Goal: Communication & Community: Answer question/provide support

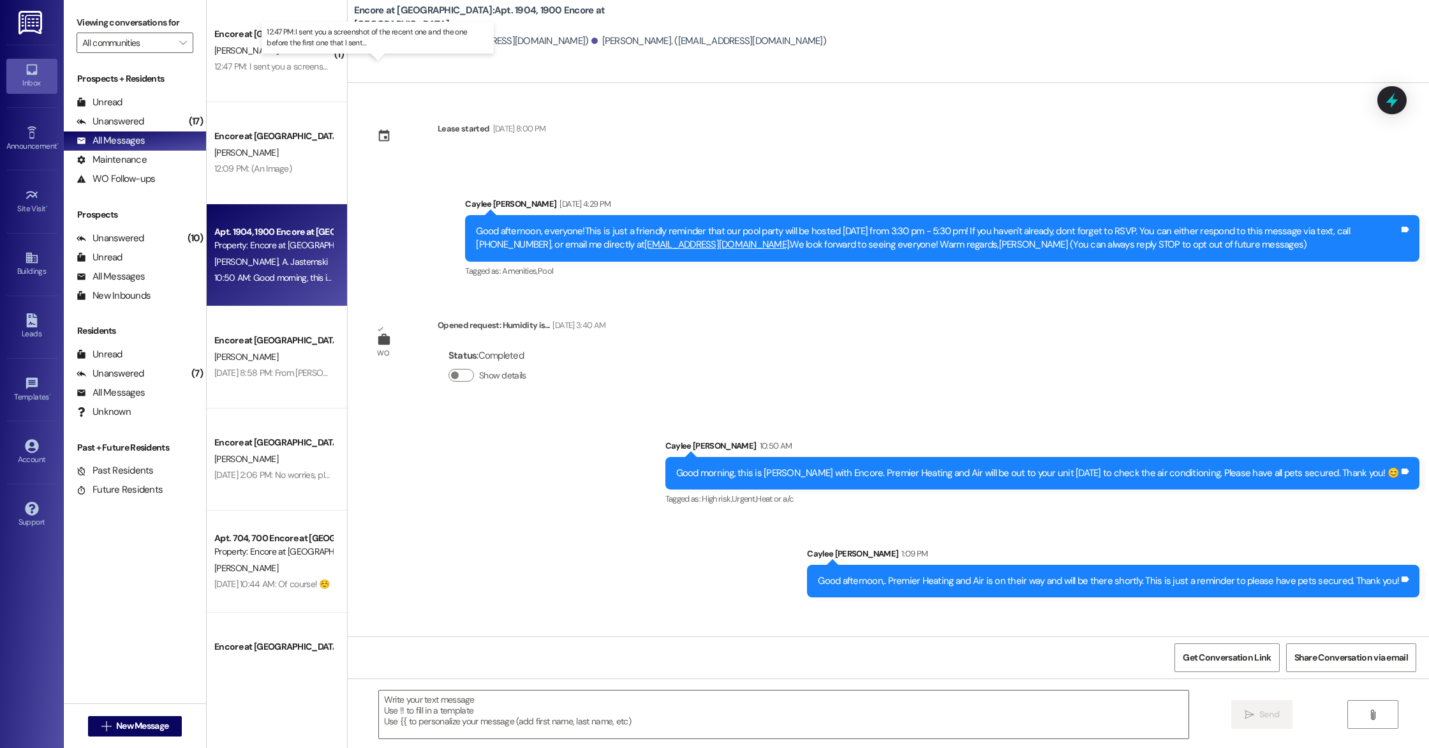
click at [278, 66] on div "12:47 PM: I sent you a screenshot of the recent one and the one before the firs…" at bounding box center [389, 66] width 350 height 11
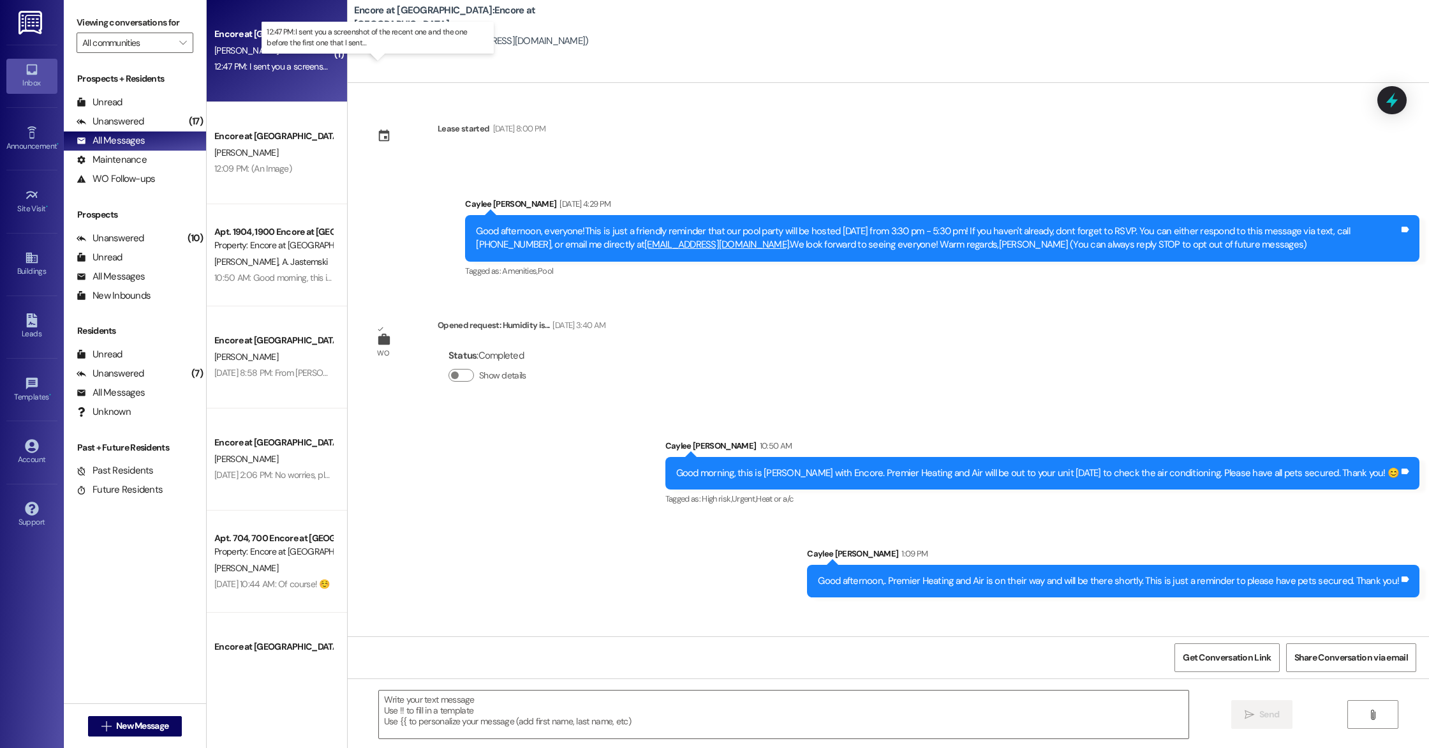
scroll to position [2681, 0]
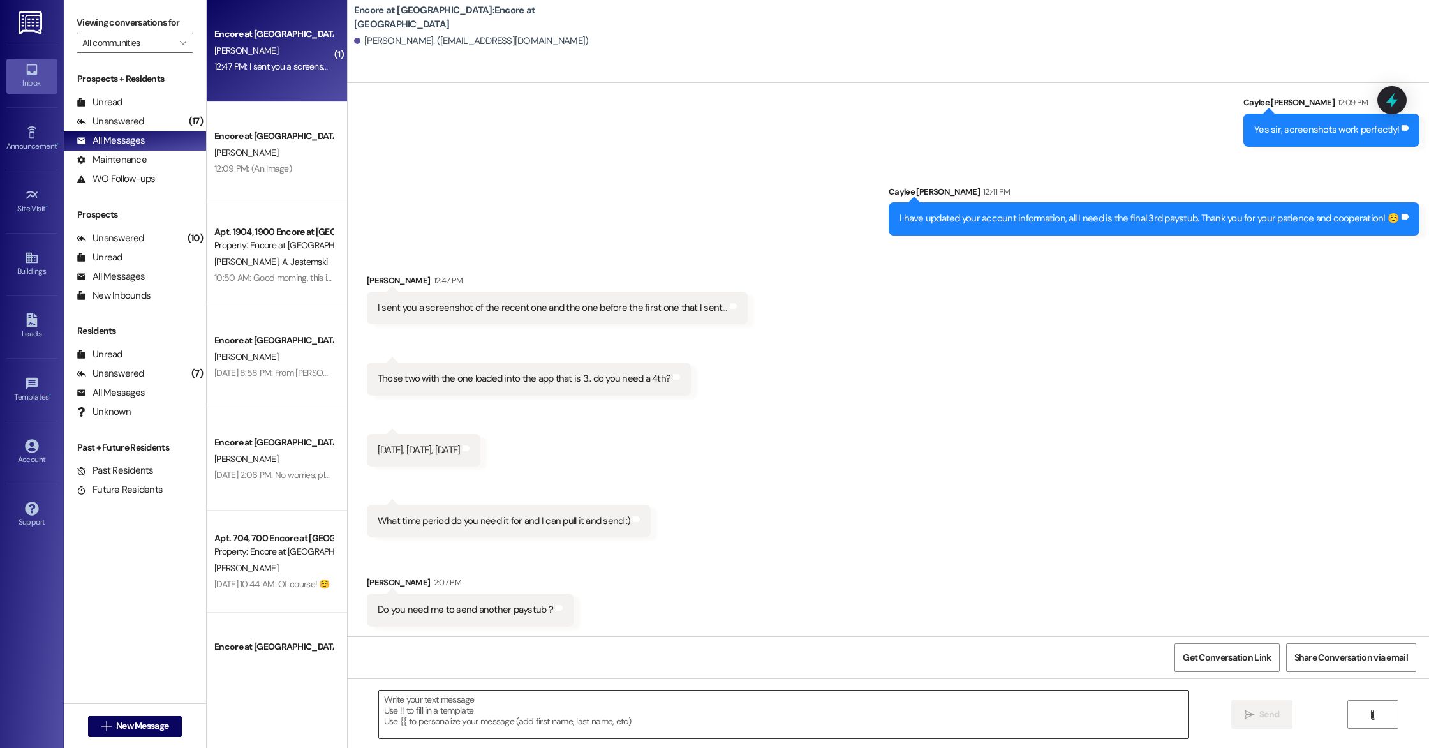
click at [645, 708] on textarea at bounding box center [784, 714] width 810 height 48
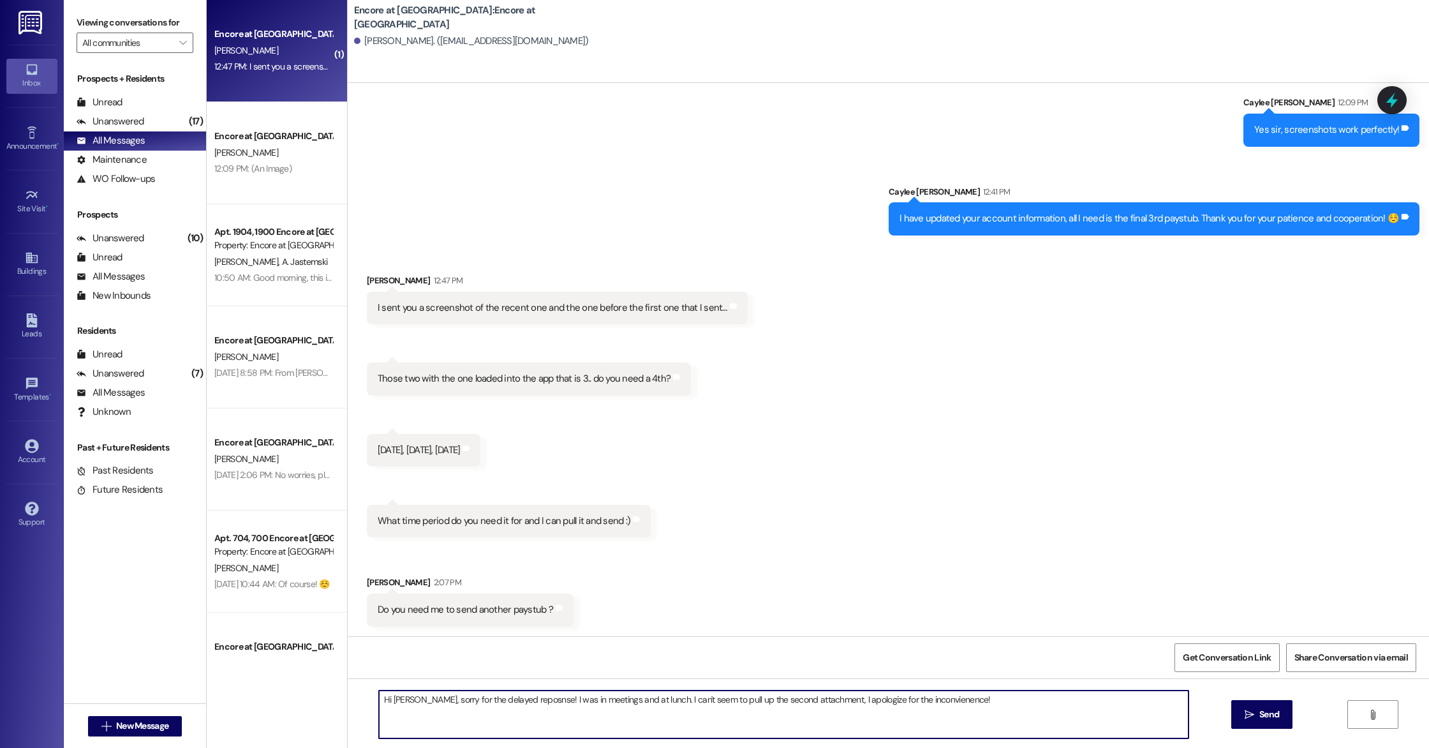
click at [905, 698] on textarea "Hi [PERSON_NAME], sorry for the delayed reposnse! I was in meetings and at lunc…" at bounding box center [784, 714] width 810 height 48
click at [947, 701] on textarea "Hi [PERSON_NAME], sorry for the delayed reposnse! I was in meetings and at lunc…" at bounding box center [784, 714] width 810 height 48
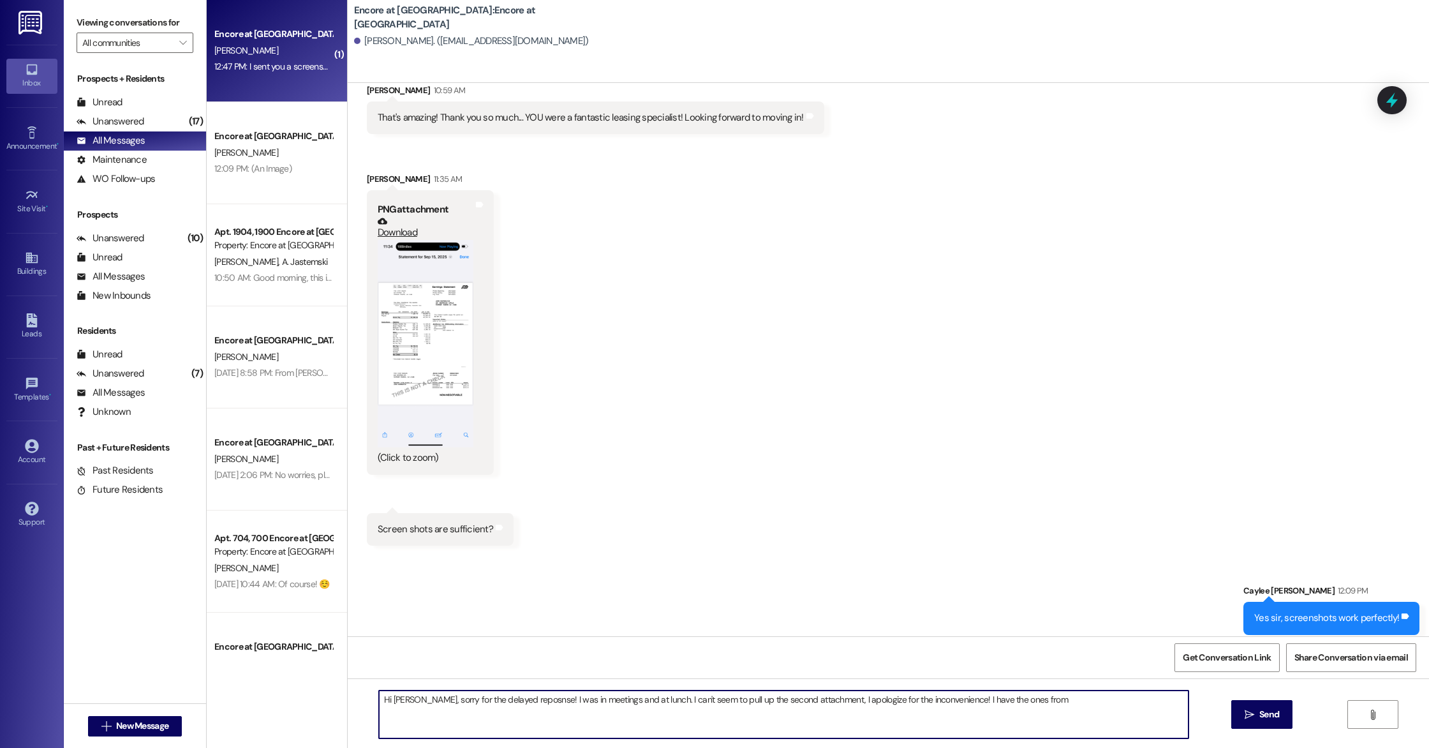
scroll to position [2181, 0]
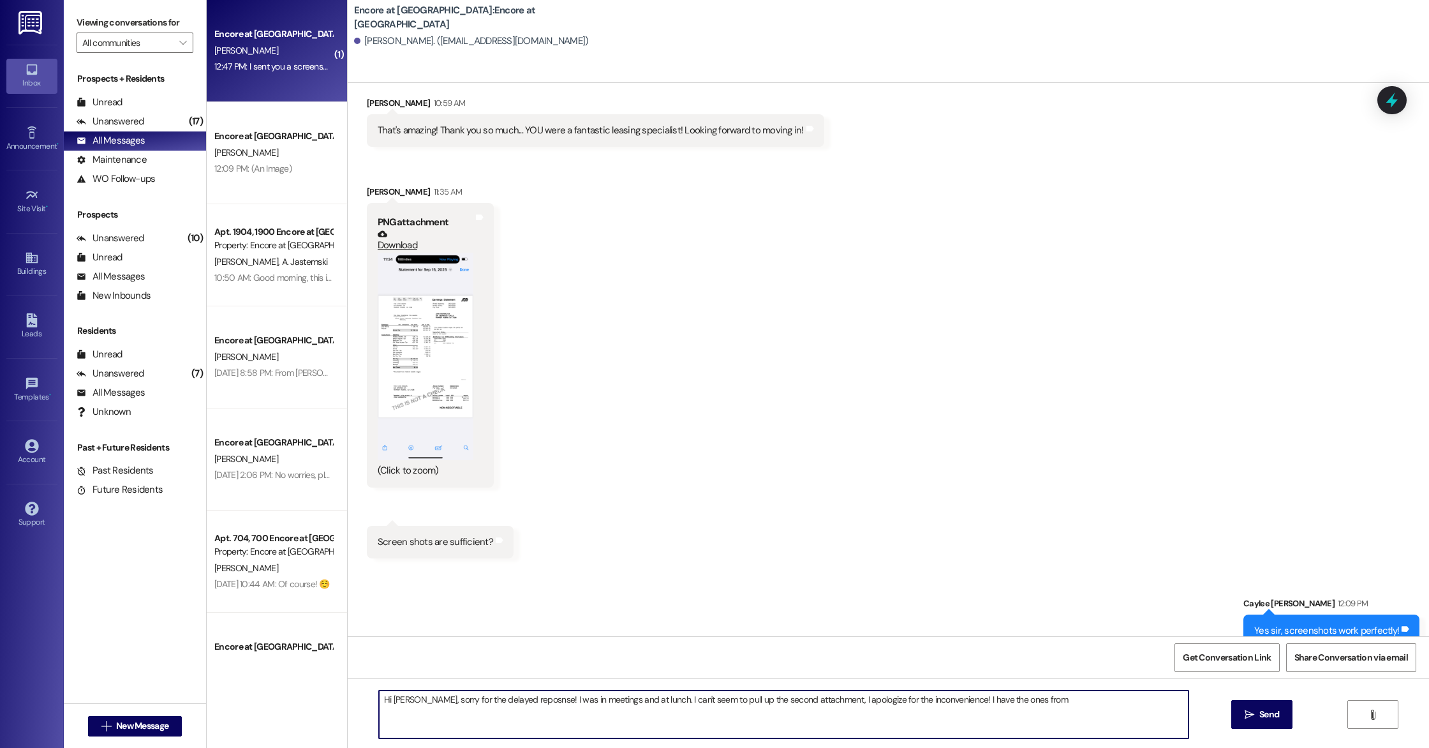
click at [408, 322] on button "Zoom image" at bounding box center [426, 356] width 96 height 207
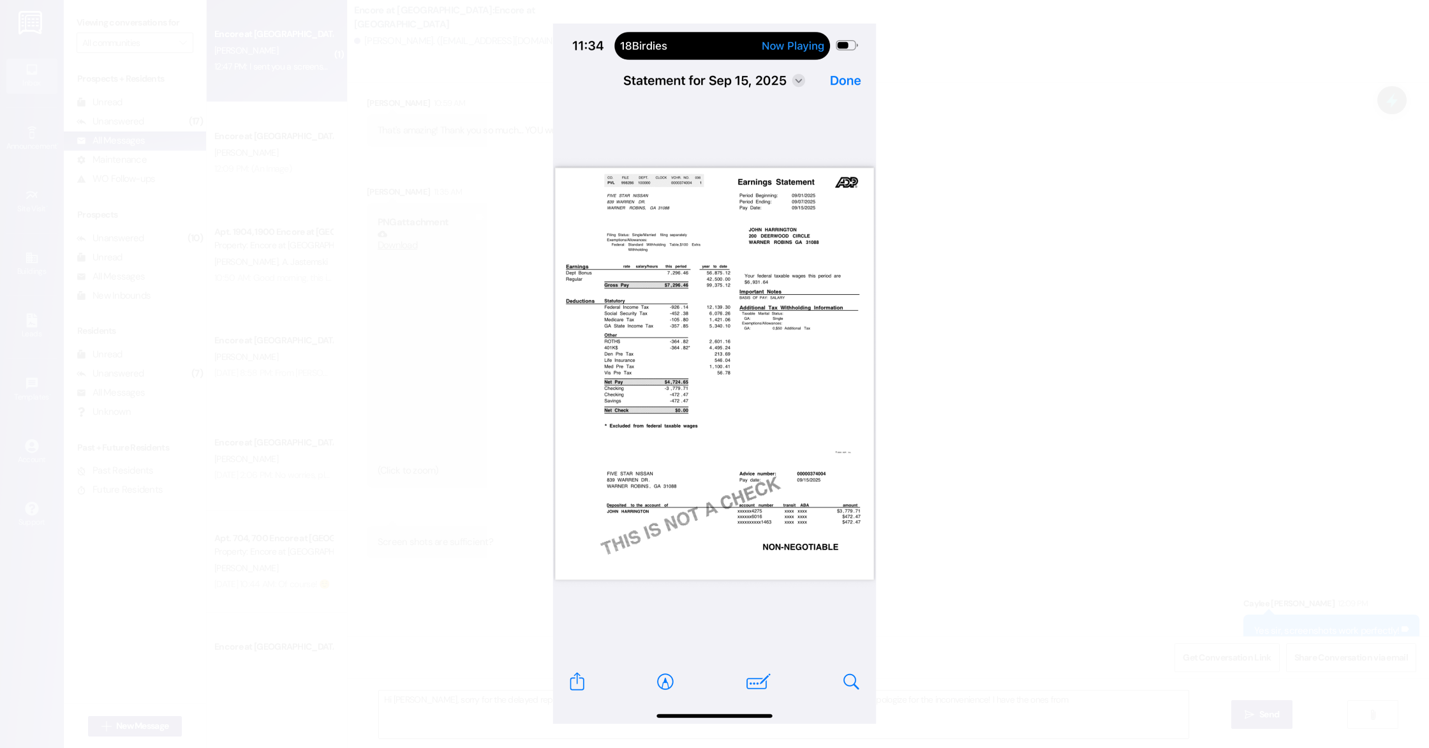
click at [1072, 372] on button "Unzoom image" at bounding box center [714, 374] width 1429 height 748
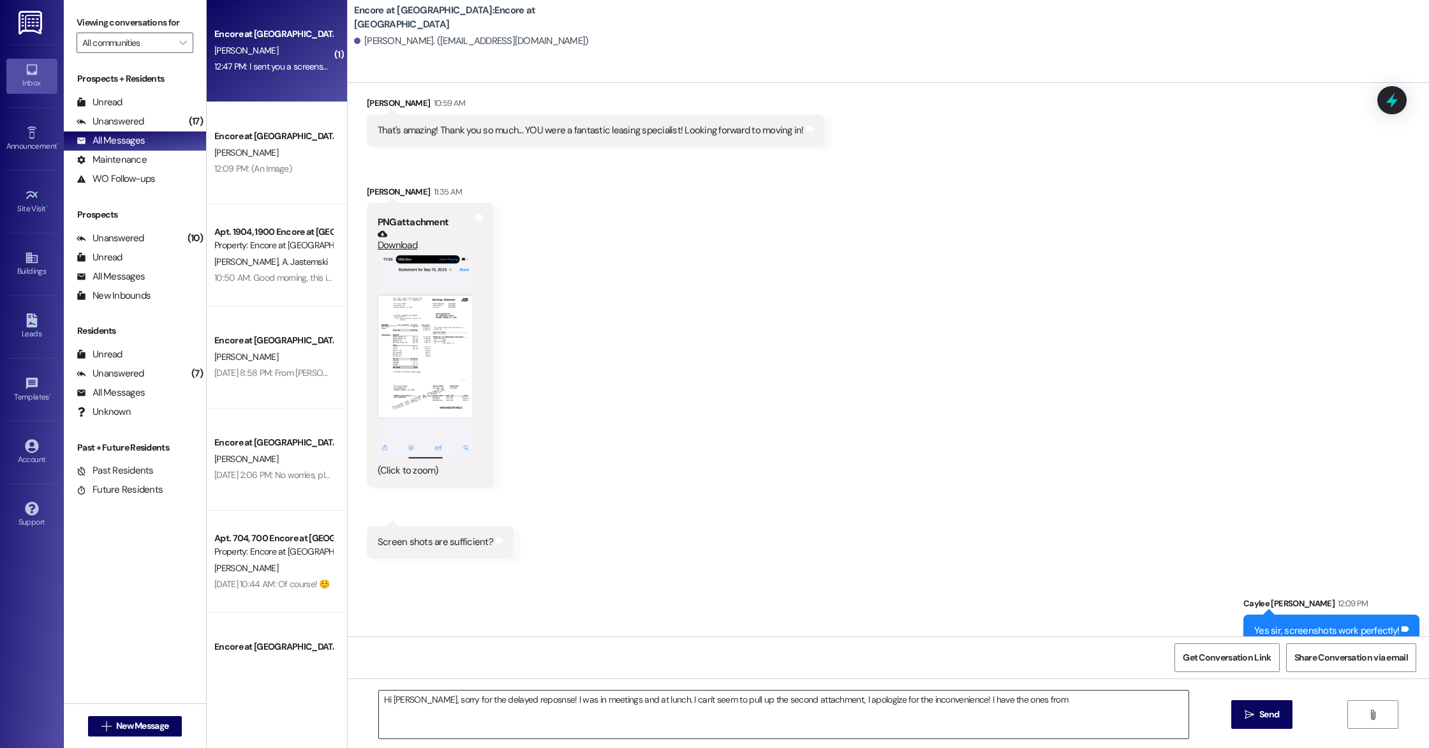
click at [1031, 709] on textarea "Hi [PERSON_NAME], sorry for the delayed reposnse! I was in meetings and at lunc…" at bounding box center [784, 714] width 810 height 48
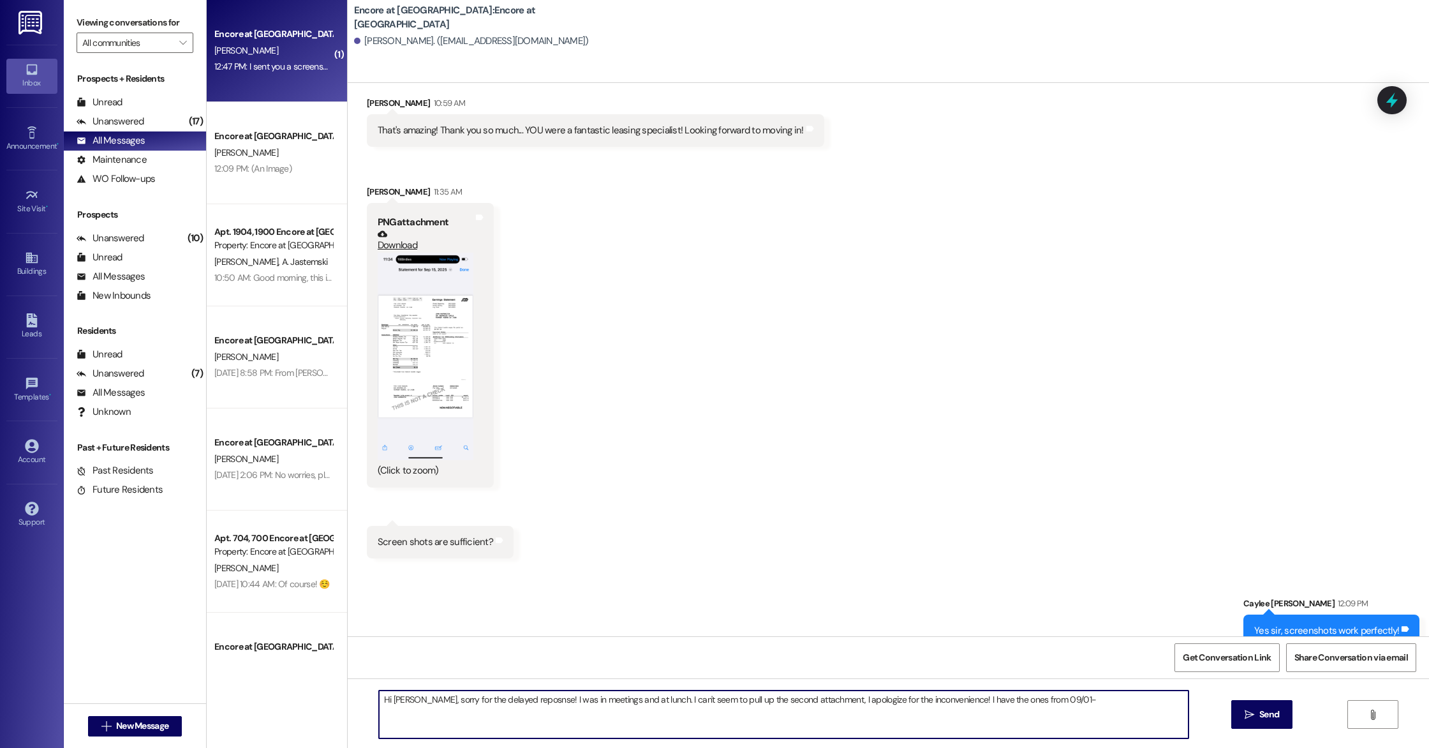
click at [406, 318] on button "Zoom image" at bounding box center [426, 356] width 96 height 207
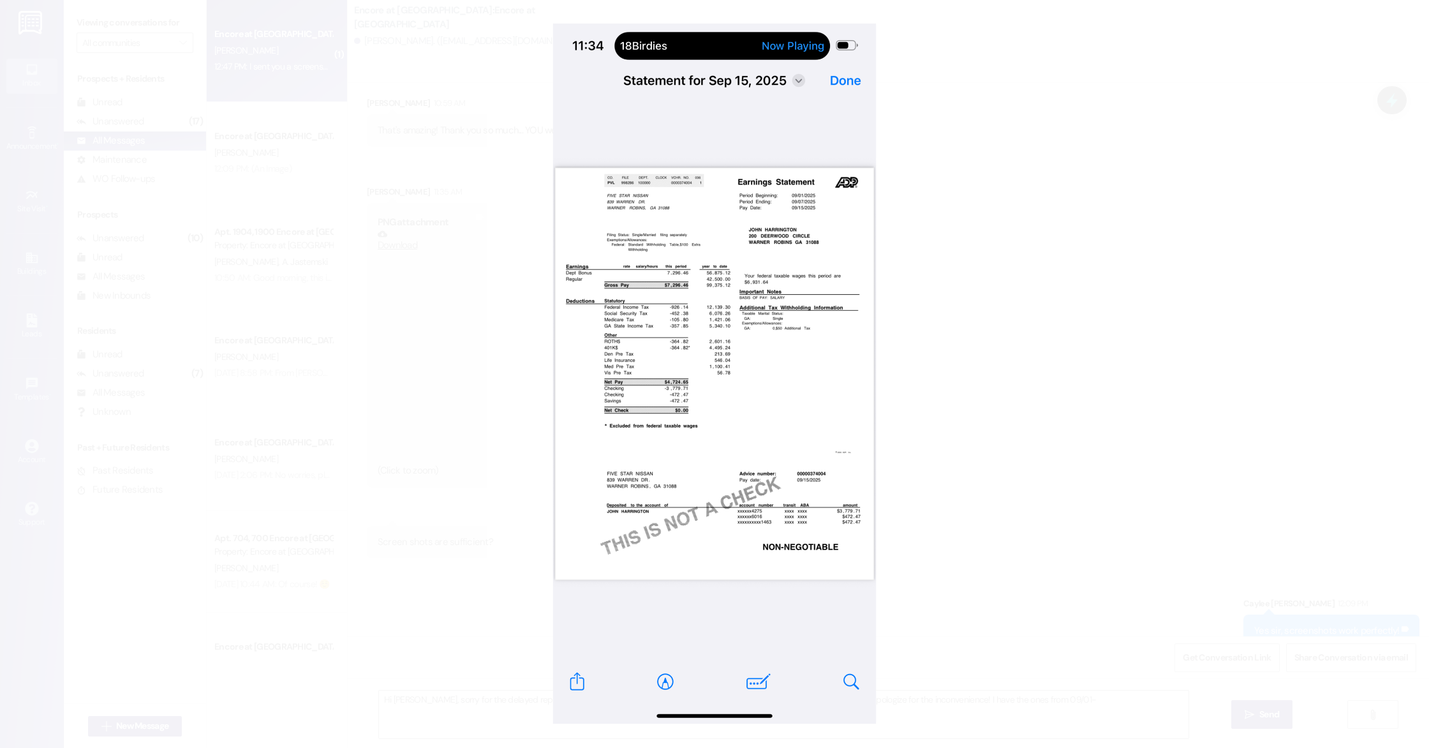
click at [1019, 329] on button "Unzoom image" at bounding box center [714, 374] width 1429 height 748
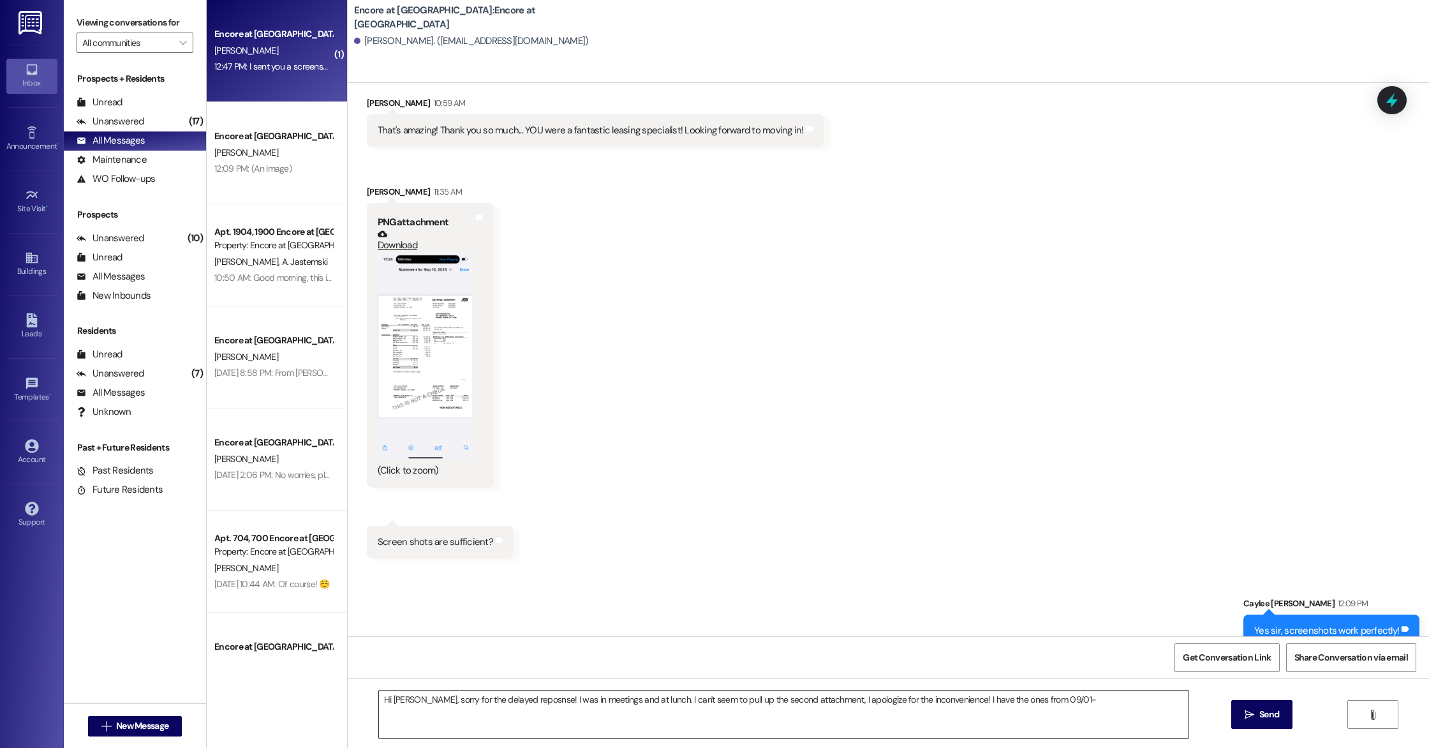
click at [1082, 703] on textarea "Hi [PERSON_NAME], sorry for the delayed reposnse! I was in meetings and at lunc…" at bounding box center [784, 714] width 810 height 48
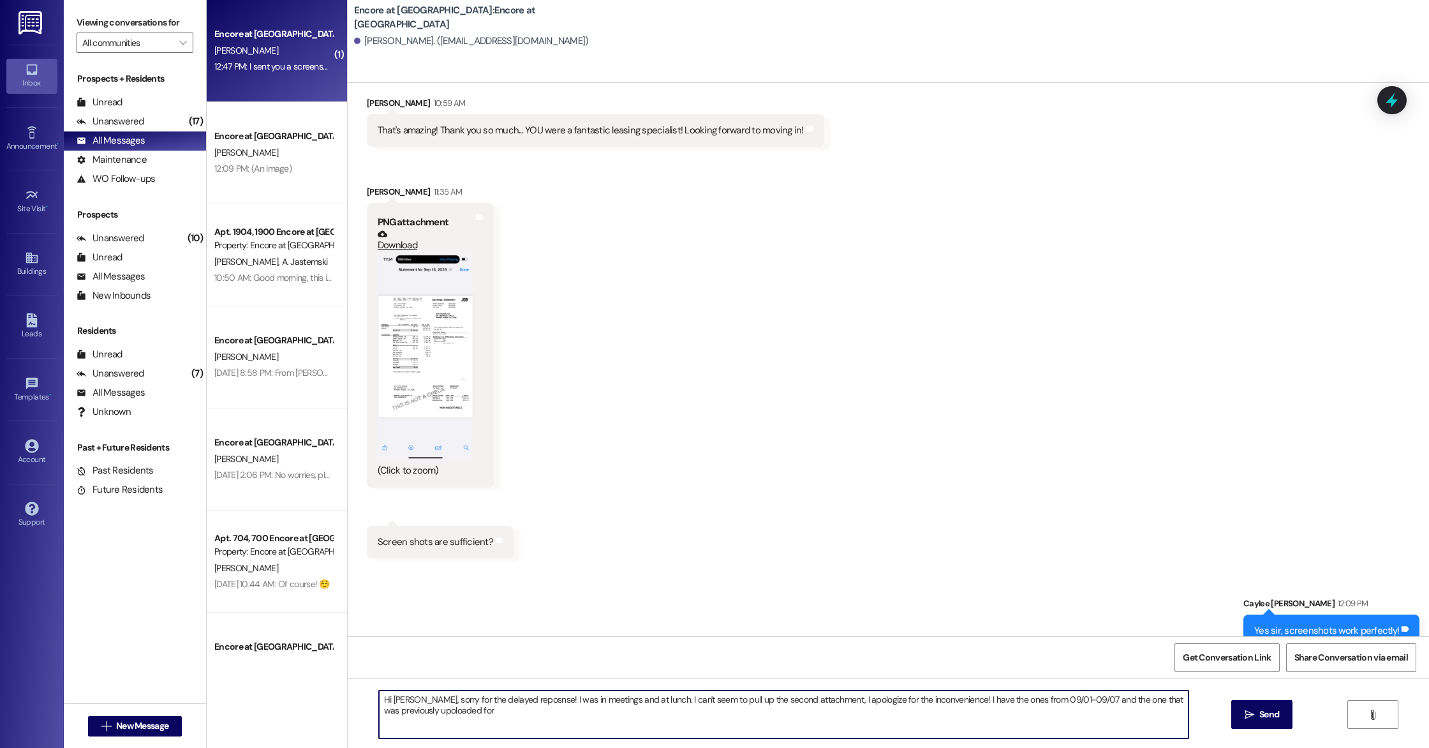
click at [398, 711] on textarea "Hi [PERSON_NAME], sorry for the delayed reposnse! I was in meetings and at lunc…" at bounding box center [784, 714] width 810 height 48
click at [433, 721] on textarea "Hi [PERSON_NAME], sorry for the delayed reposnse! I was in meetings and at lunc…" at bounding box center [784, 714] width 810 height 48
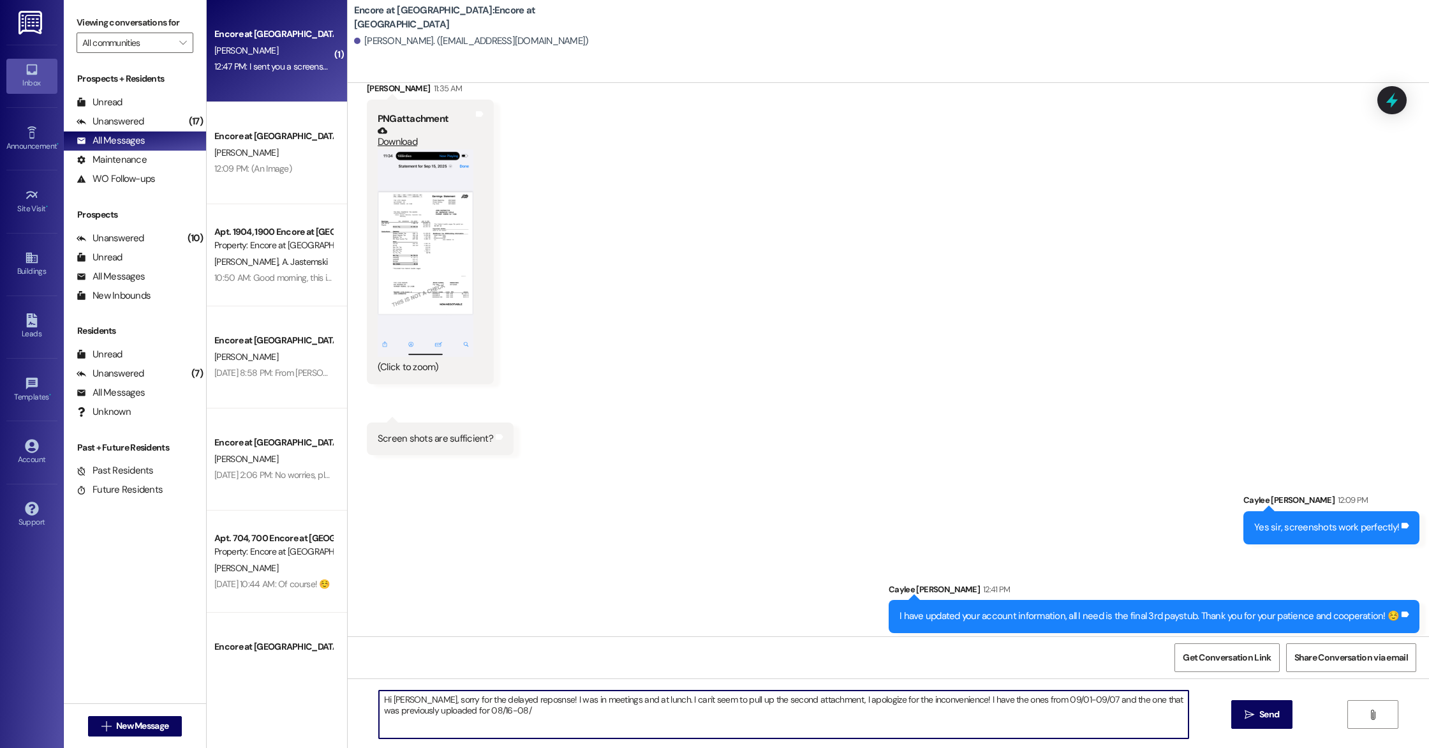
scroll to position [2681, 0]
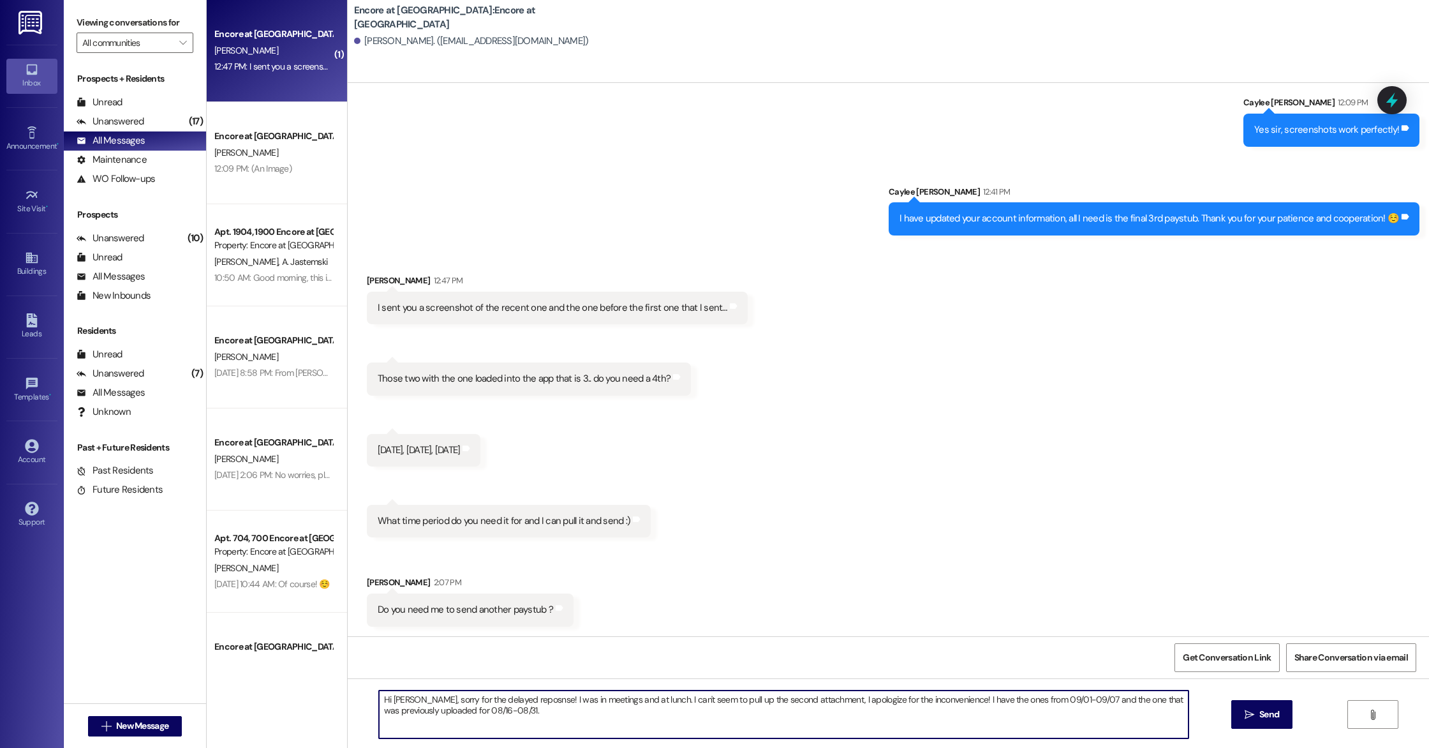
drag, startPoint x: 473, startPoint y: 711, endPoint x: 424, endPoint y: 713, distance: 48.5
click at [424, 713] on textarea "Hi [PERSON_NAME], sorry for the delayed reposnse! I was in meetings and at lunc…" at bounding box center [784, 714] width 810 height 48
drag, startPoint x: 1059, startPoint y: 697, endPoint x: 1032, endPoint y: 704, distance: 28.3
click at [1032, 704] on textarea "Hi [PERSON_NAME], sorry for the delayed reposnse! I was in meetings and at lunc…" at bounding box center [784, 714] width 810 height 48
click at [1032, 700] on textarea "Hi [PERSON_NAME], sorry for the delayed reposnse! I was in meetings and at lunc…" at bounding box center [784, 714] width 810 height 48
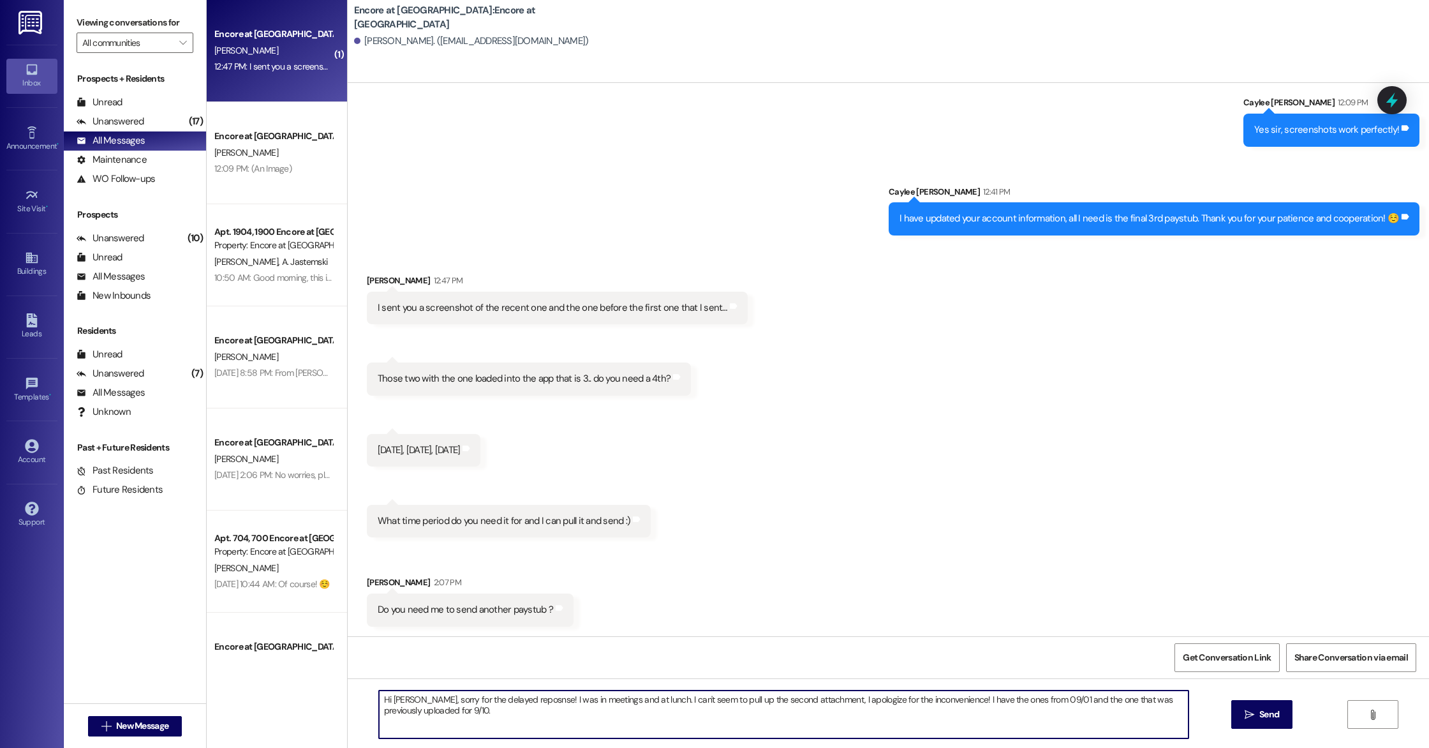
click at [1030, 700] on textarea "Hi [PERSON_NAME], sorry for the delayed reposnse! I was in meetings and at lunc…" at bounding box center [784, 714] width 810 height 48
click at [1017, 699] on textarea "Hi [PERSON_NAME], sorry for the delayed reposnse! I was in meetings and at lunc…" at bounding box center [784, 714] width 810 height 48
click at [975, 721] on textarea "Hi [PERSON_NAME], sorry for the delayed reposnse! I was in meetings and at lunc…" at bounding box center [784, 714] width 810 height 48
click at [1018, 699] on textarea "Hi [PERSON_NAME], sorry for the delayed reposnse! I was in meetings and at lunc…" at bounding box center [784, 714] width 810 height 48
click at [1012, 699] on textarea "Hi [PERSON_NAME], sorry for the delayed reposnse! I was in meetings and at lunc…" at bounding box center [784, 714] width 810 height 48
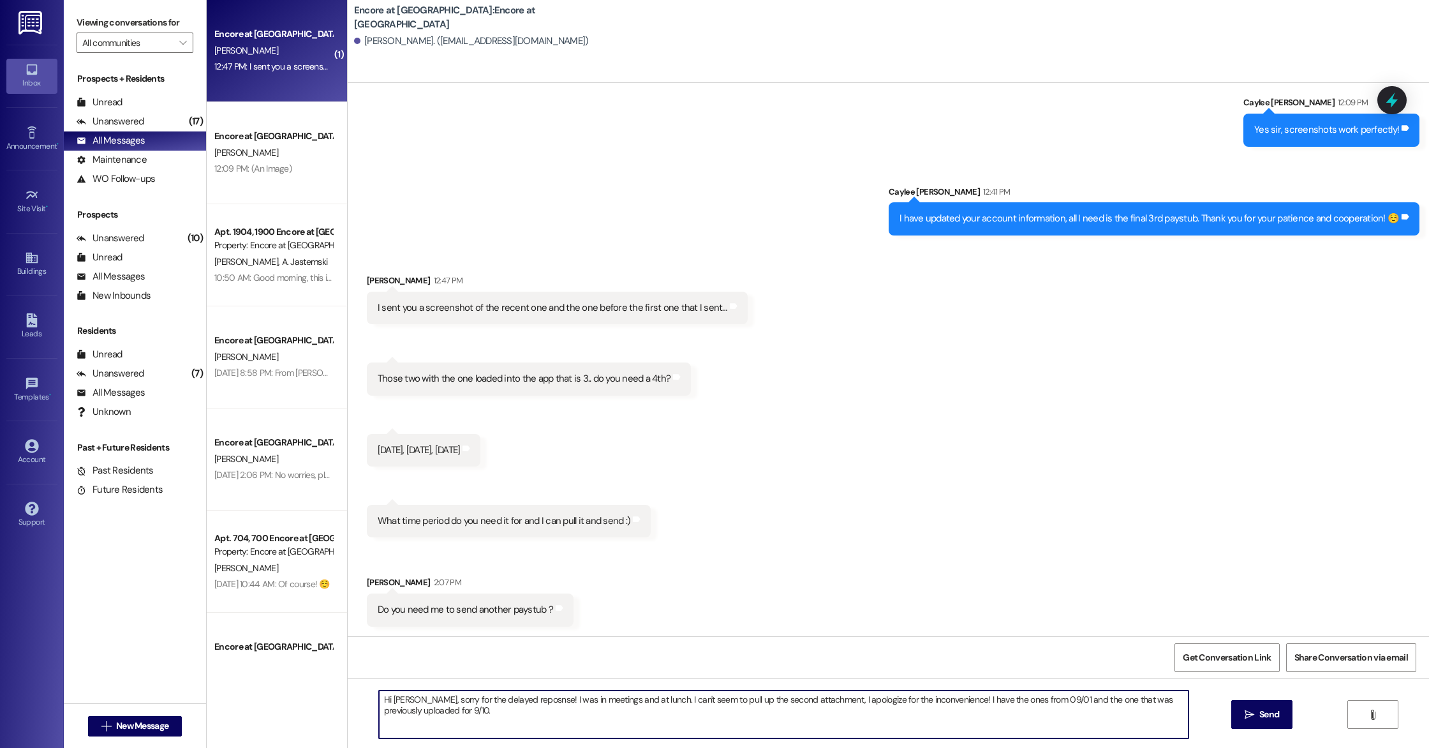
click at [422, 709] on textarea "Hi [PERSON_NAME], sorry for the delayed reposnse! I was in meetings and at lunc…" at bounding box center [784, 714] width 810 height 48
click at [464, 713] on textarea "Hi [PERSON_NAME], sorry for the delayed reposnse! I was in meetings and at lunc…" at bounding box center [784, 714] width 810 height 48
click at [504, 704] on textarea "Hi [PERSON_NAME], sorry for the delayed reposnse! I was in meetings and at lunc…" at bounding box center [784, 714] width 810 height 48
click at [504, 709] on textarea "Hi [PERSON_NAME], sorry for the delayed response! I was in meetings and at lunc…" at bounding box center [784, 714] width 810 height 48
type textarea "Hi [PERSON_NAME], sorry for the delayed response! I was in meetings and at lunc…"
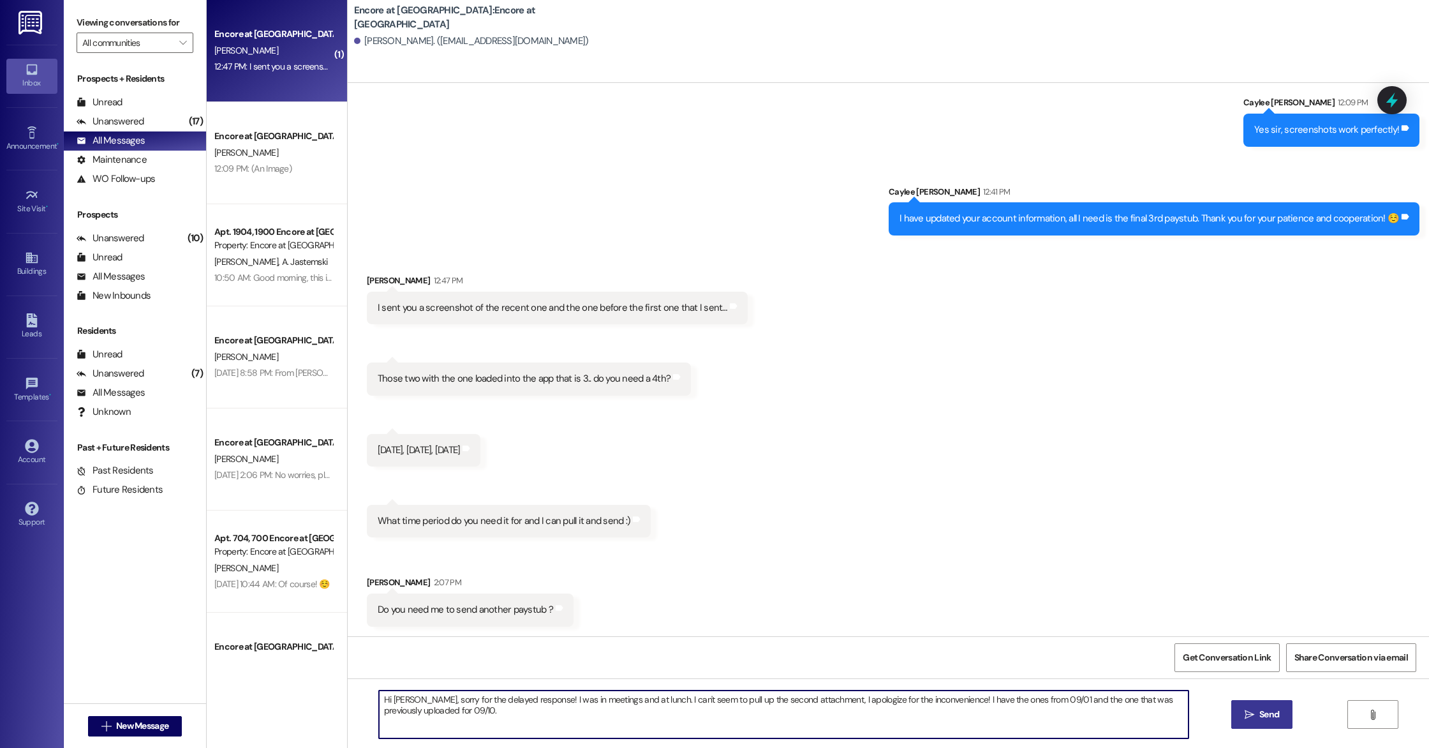
click at [1261, 719] on span "Send" at bounding box center [1269, 714] width 20 height 13
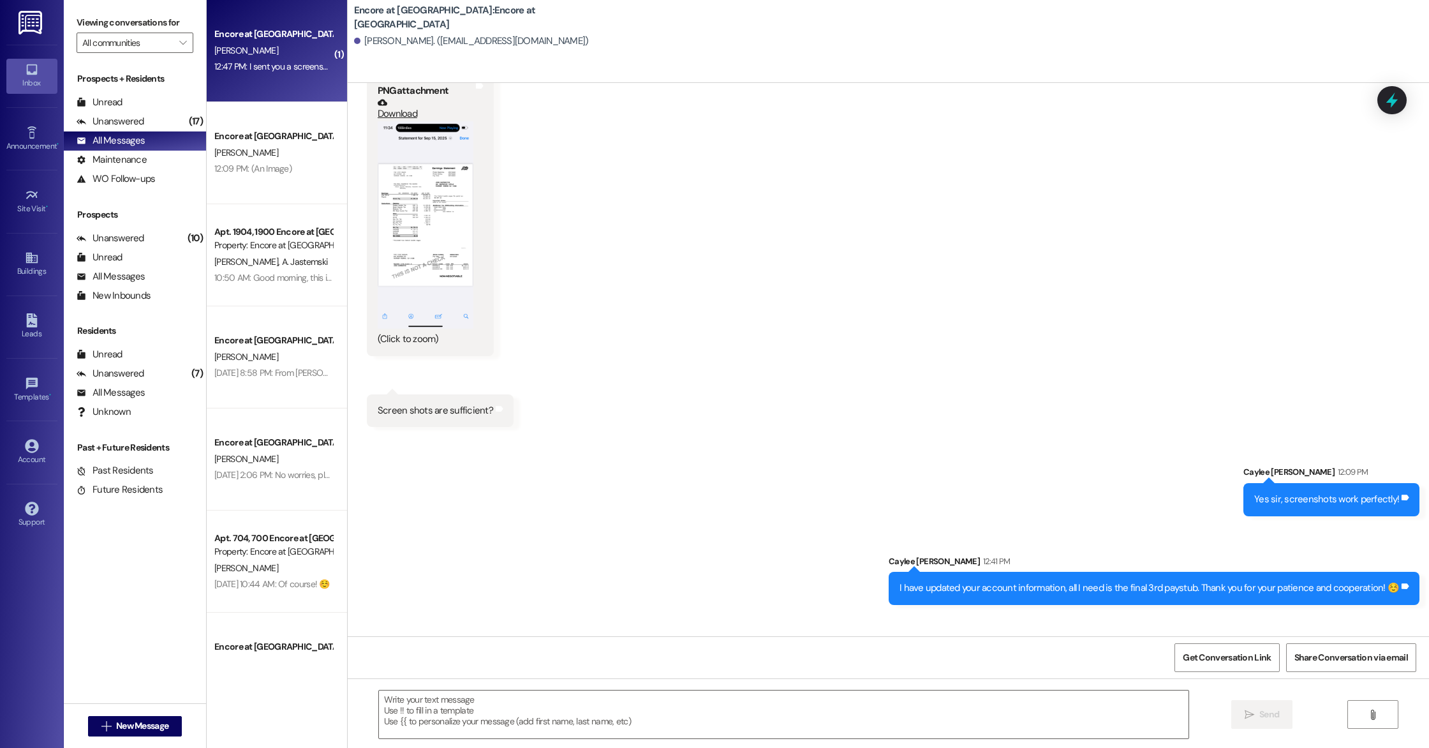
scroll to position [2304, 0]
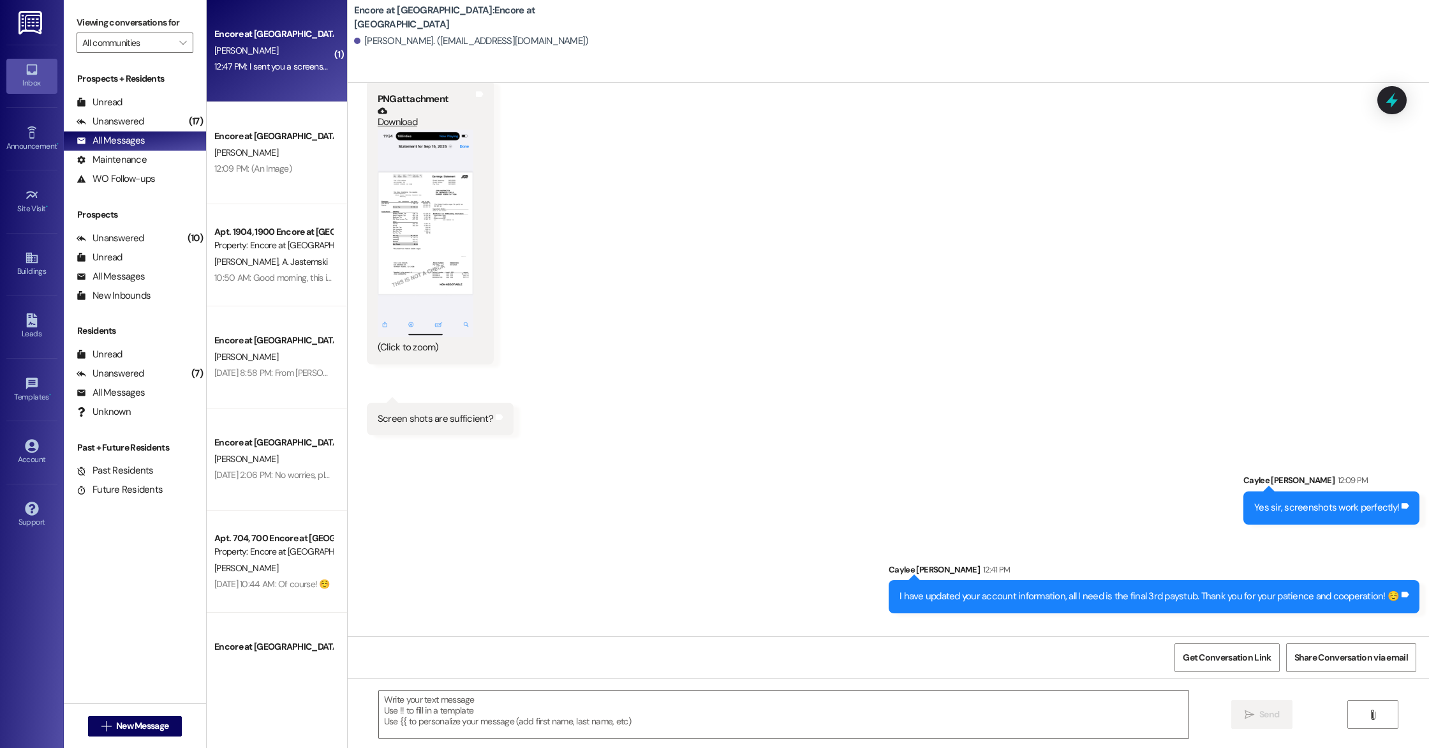
click at [397, 348] on div "(Click to zoom)" at bounding box center [426, 347] width 96 height 13
click at [394, 123] on link "Download" at bounding box center [426, 117] width 96 height 22
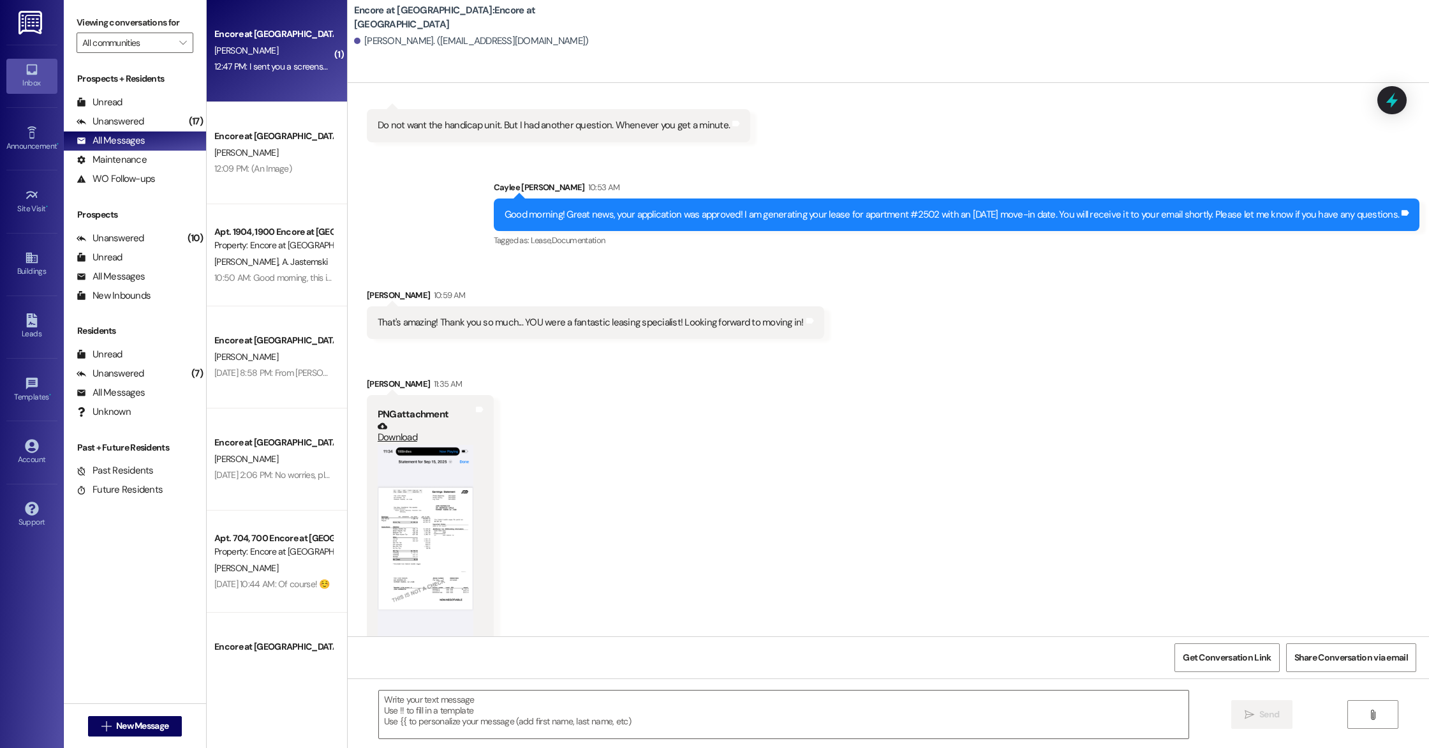
scroll to position [1992, 0]
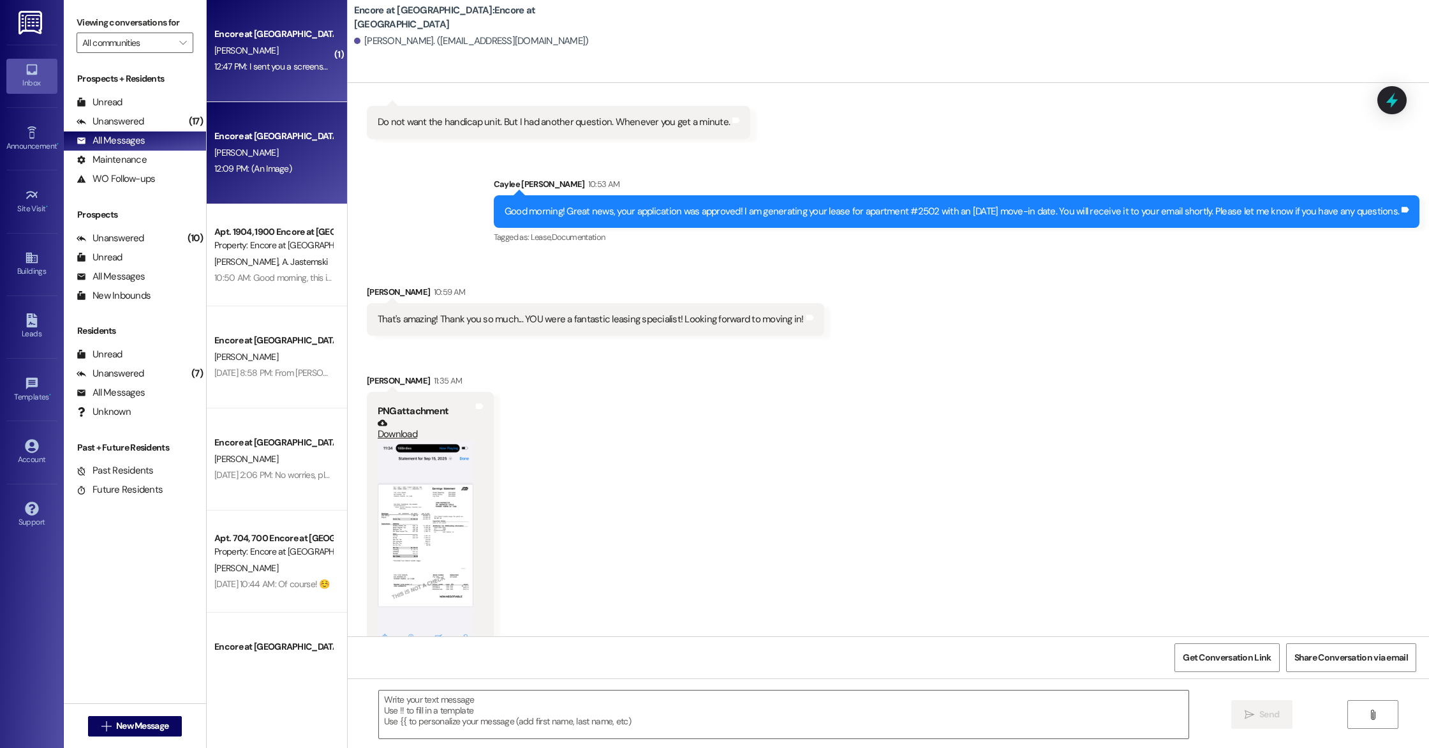
click at [295, 137] on div "Encore at [GEOGRAPHIC_DATA]" at bounding box center [273, 136] width 118 height 13
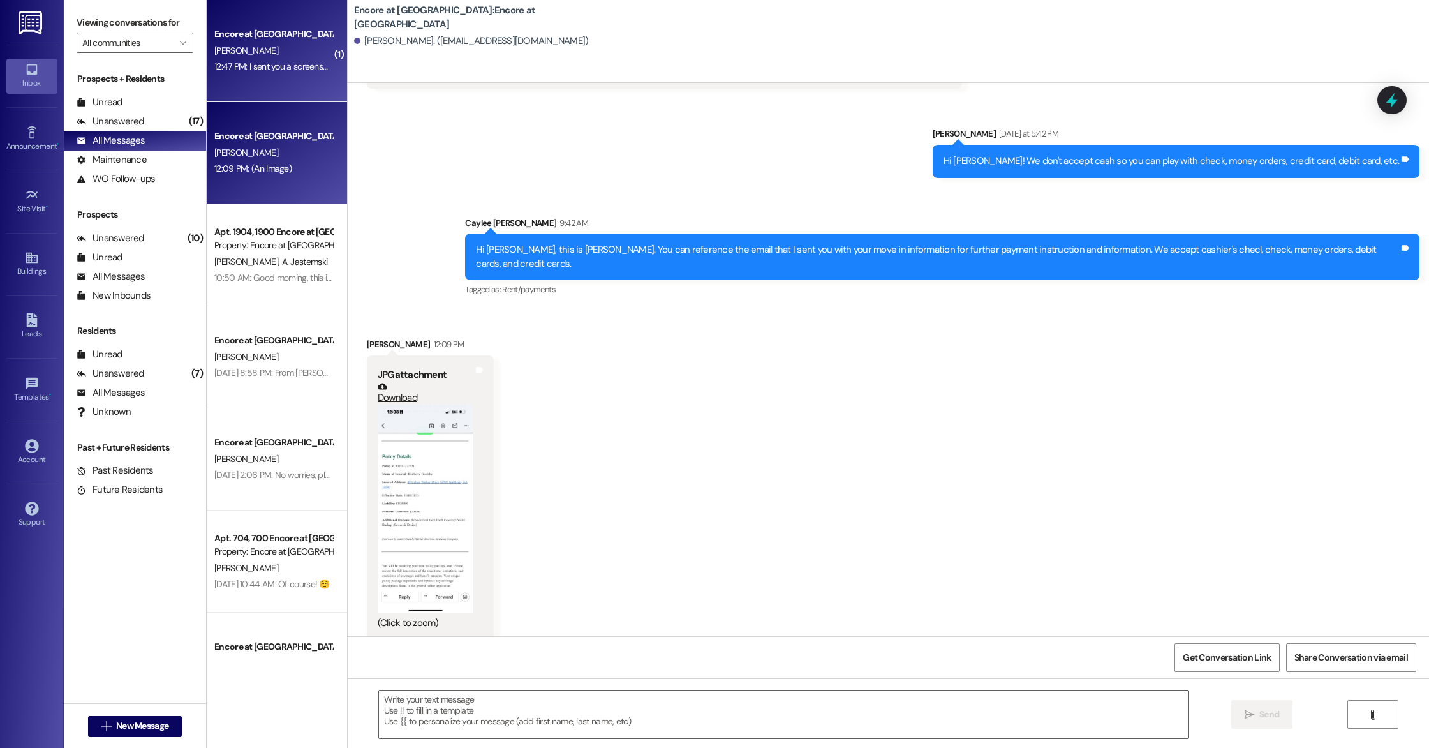
click at [273, 59] on div "12:47 PM: I sent you a screenshot of the recent one and the one before the firs…" at bounding box center [273, 67] width 121 height 16
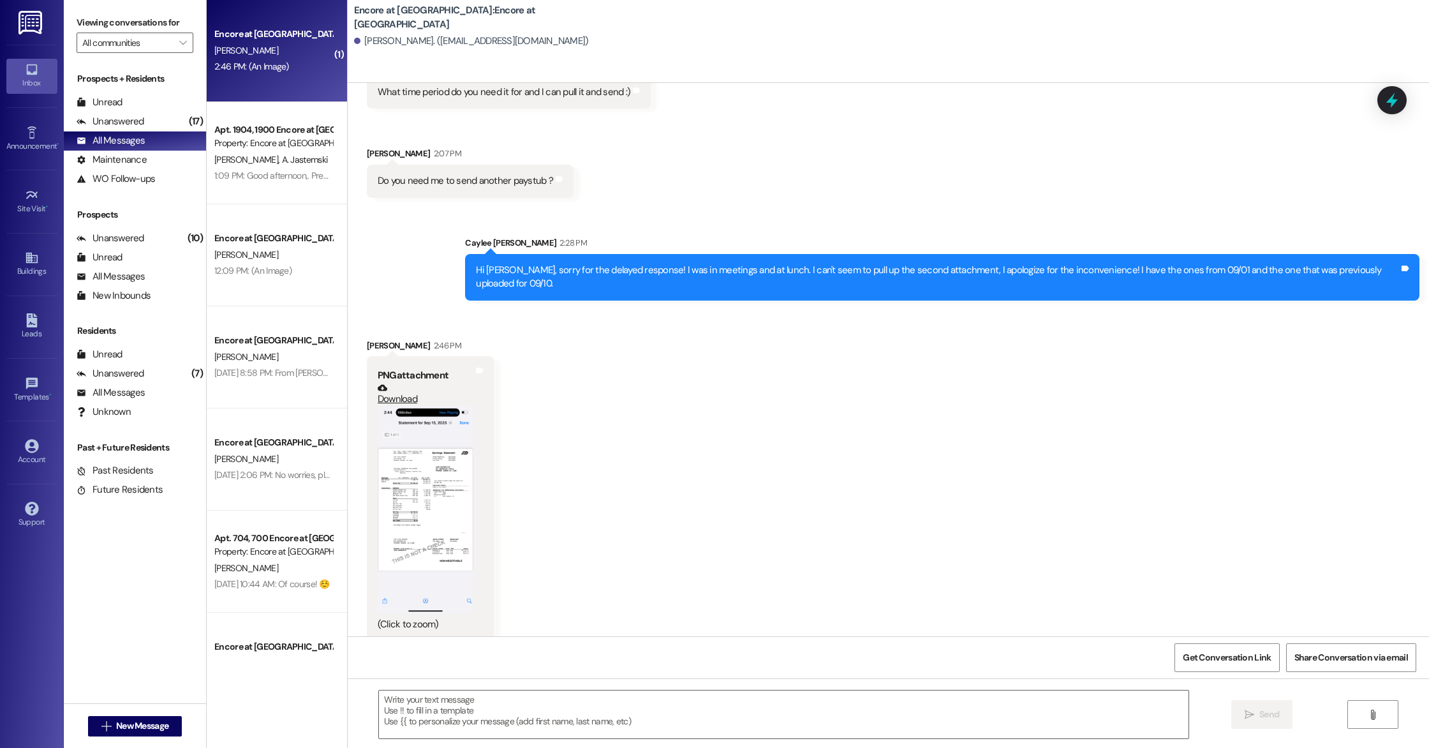
scroll to position [3199, 0]
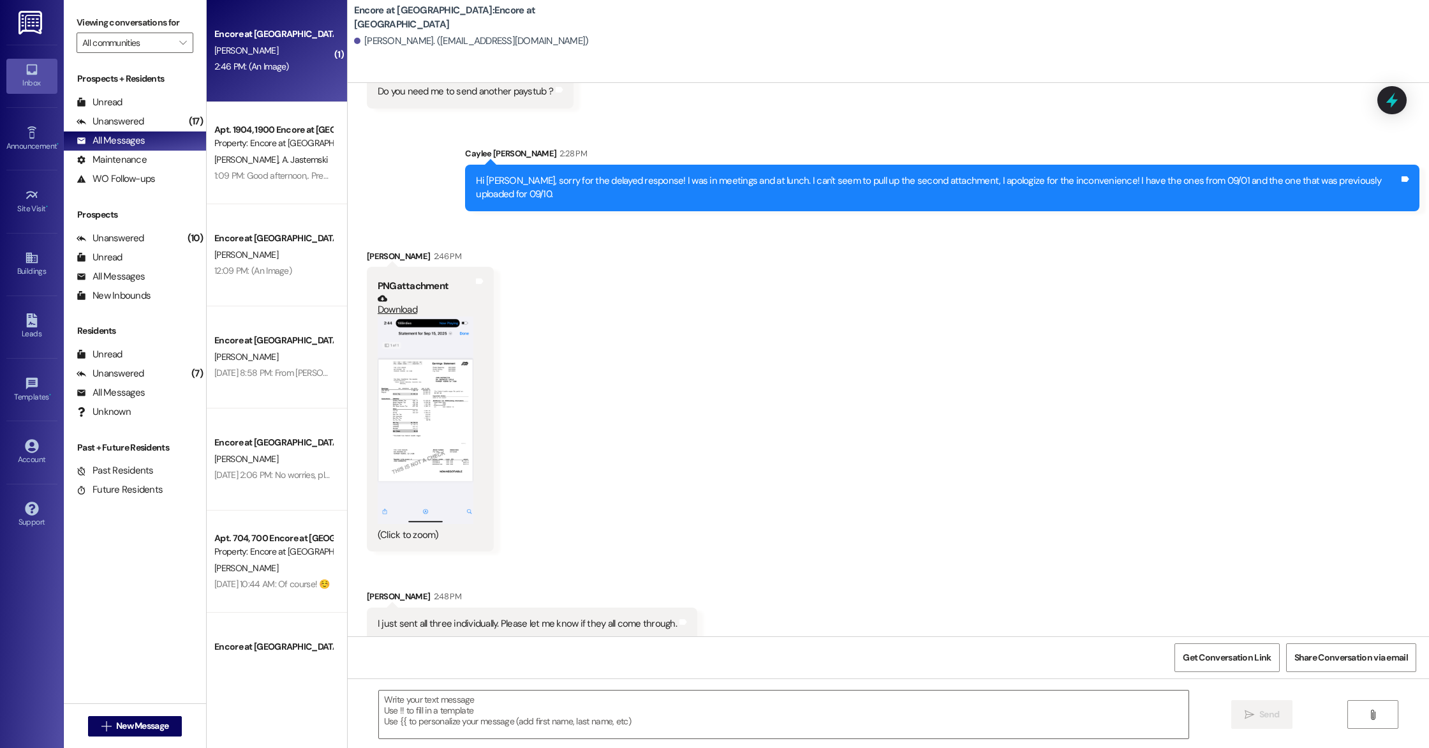
click at [419, 404] on button "Zoom image" at bounding box center [426, 419] width 96 height 207
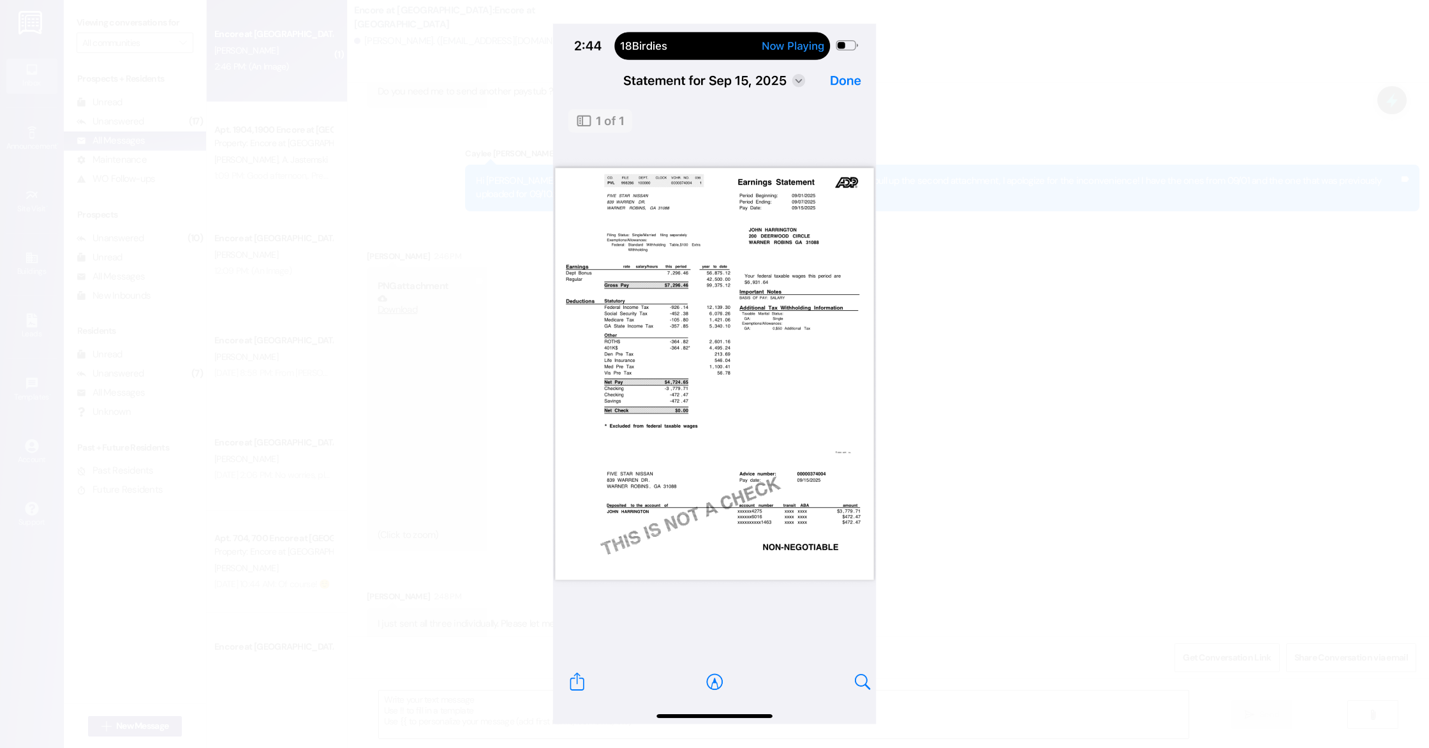
click at [494, 330] on button "Unzoom image" at bounding box center [714, 374] width 1429 height 748
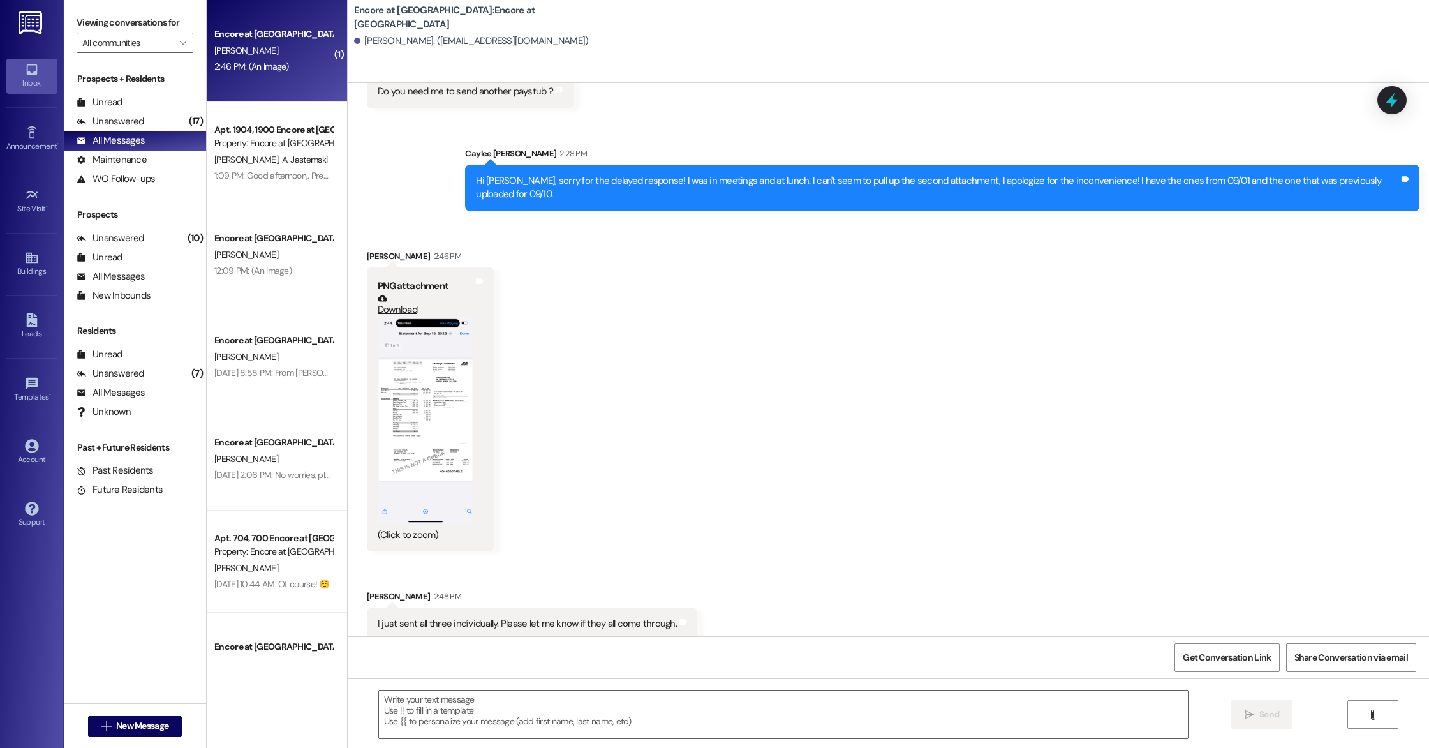
click at [484, 330] on div "Received via SMS [PERSON_NAME] 2:46 PM PNG attachment Download (Click to zoom) …" at bounding box center [430, 401] width 146 height 322
click at [479, 332] on div "PNG attachment Download (Click to zoom) Tags and notes" at bounding box center [430, 409] width 127 height 285
click at [475, 314] on div "Tags and notes" at bounding box center [480, 408] width 10 height 265
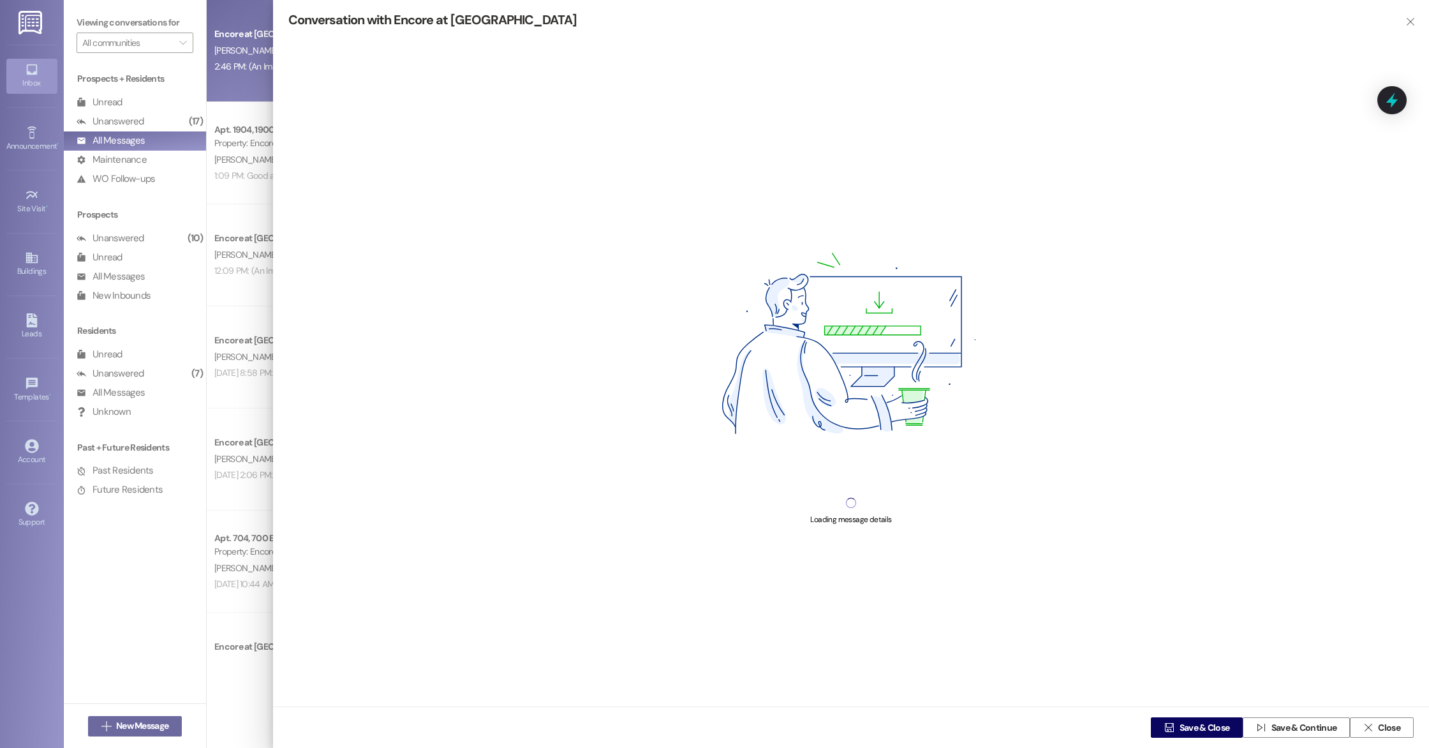
click at [473, 314] on div "Conversation with Encore at [GEOGRAPHIC_DATA] Prospect  Loading message detail…" at bounding box center [714, 374] width 1429 height 748
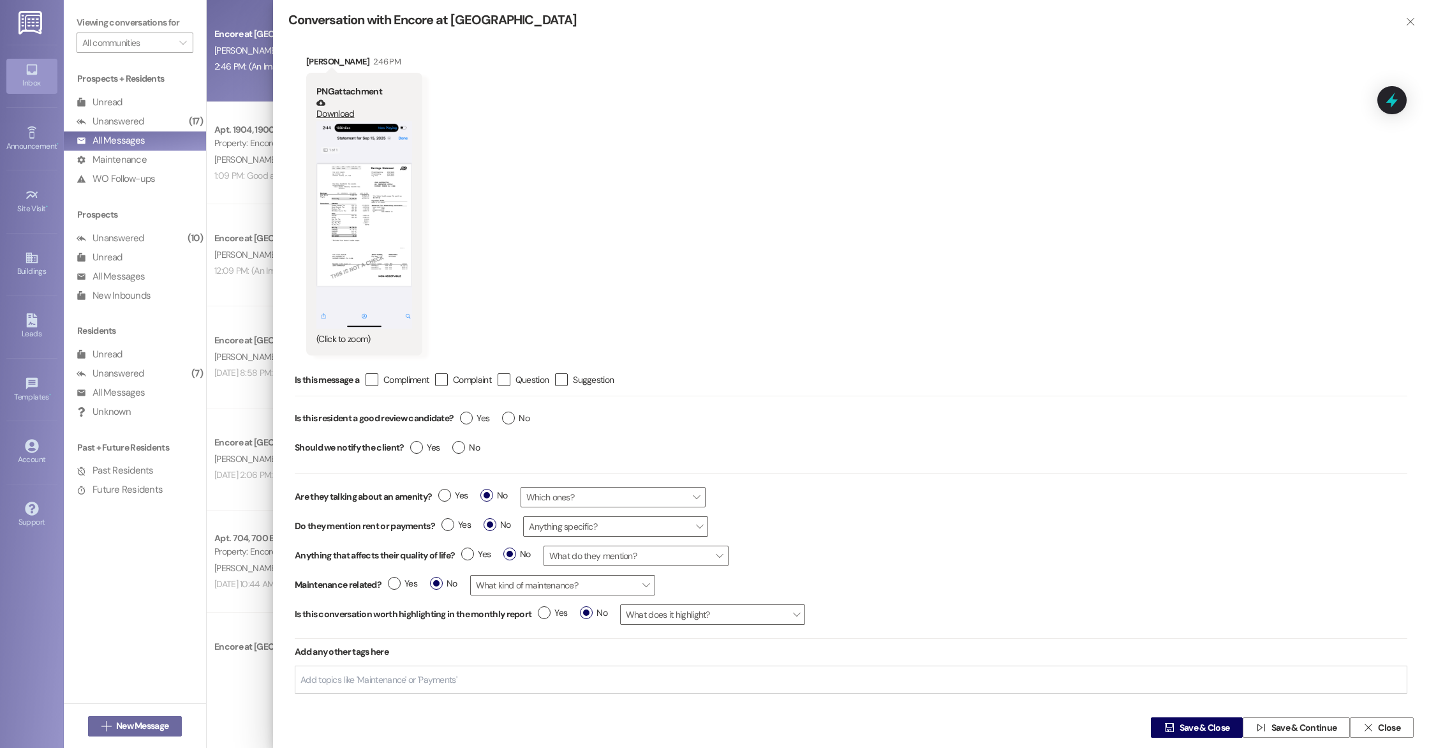
scroll to position [2, 0]
click at [221, 399] on div at bounding box center [714, 374] width 1429 height 748
click at [1403, 25] on span "" at bounding box center [1410, 21] width 15 height 20
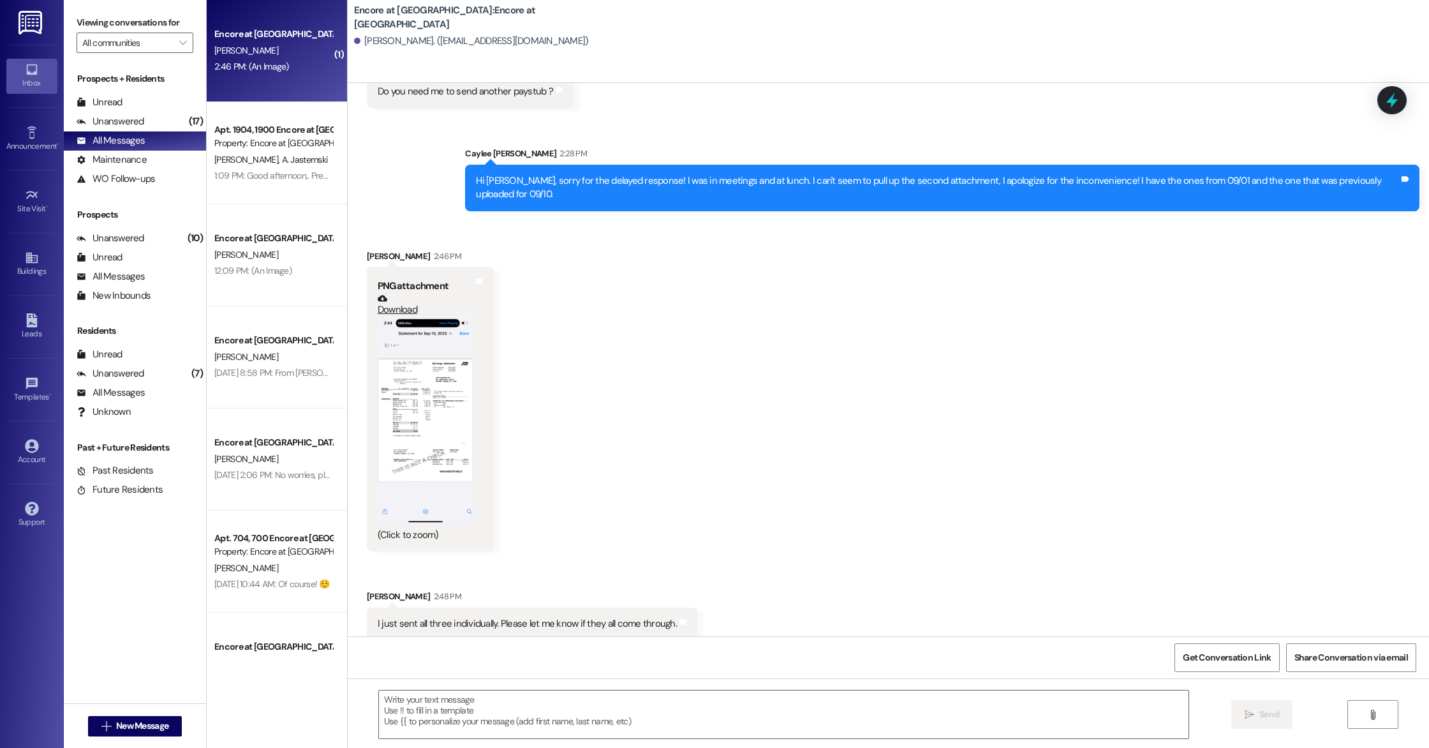
scroll to position [3182, 0]
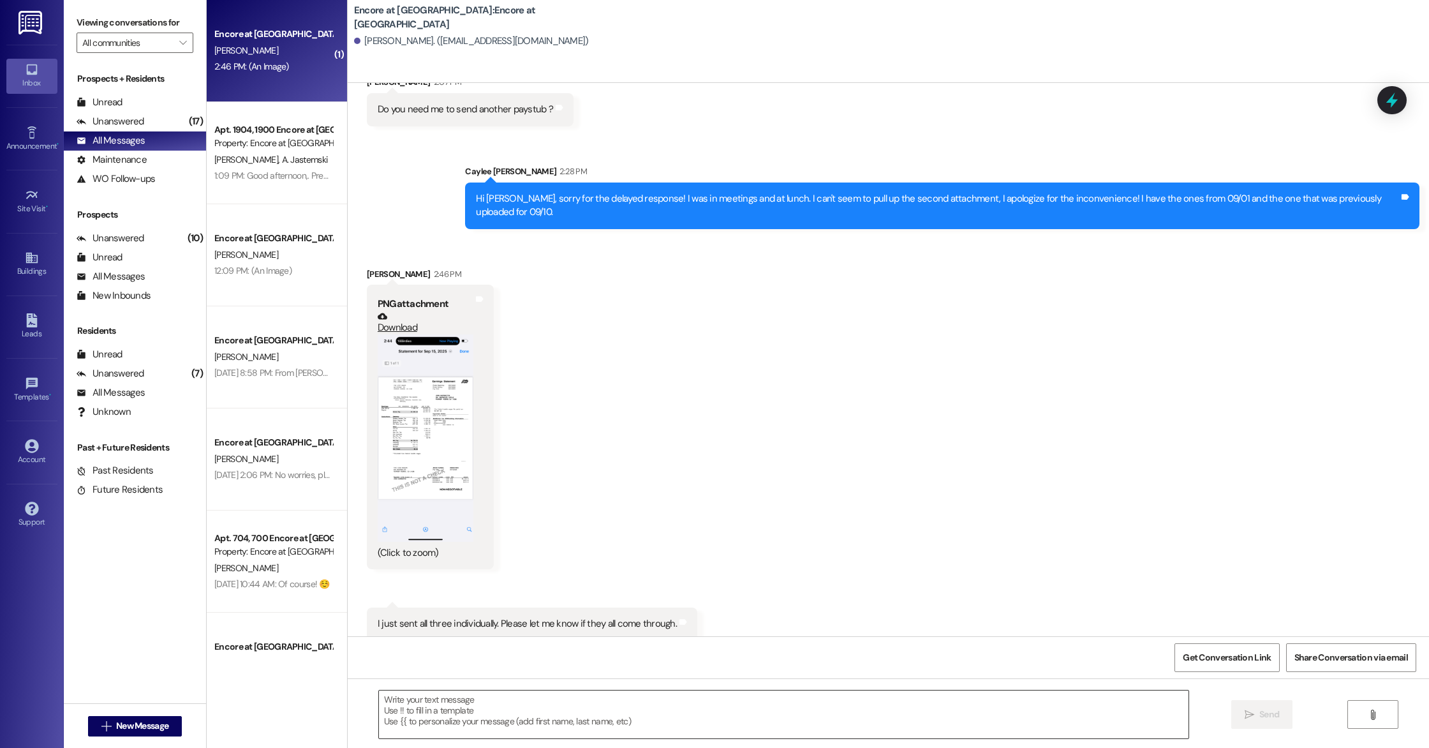
click at [589, 699] on textarea at bounding box center [784, 714] width 810 height 48
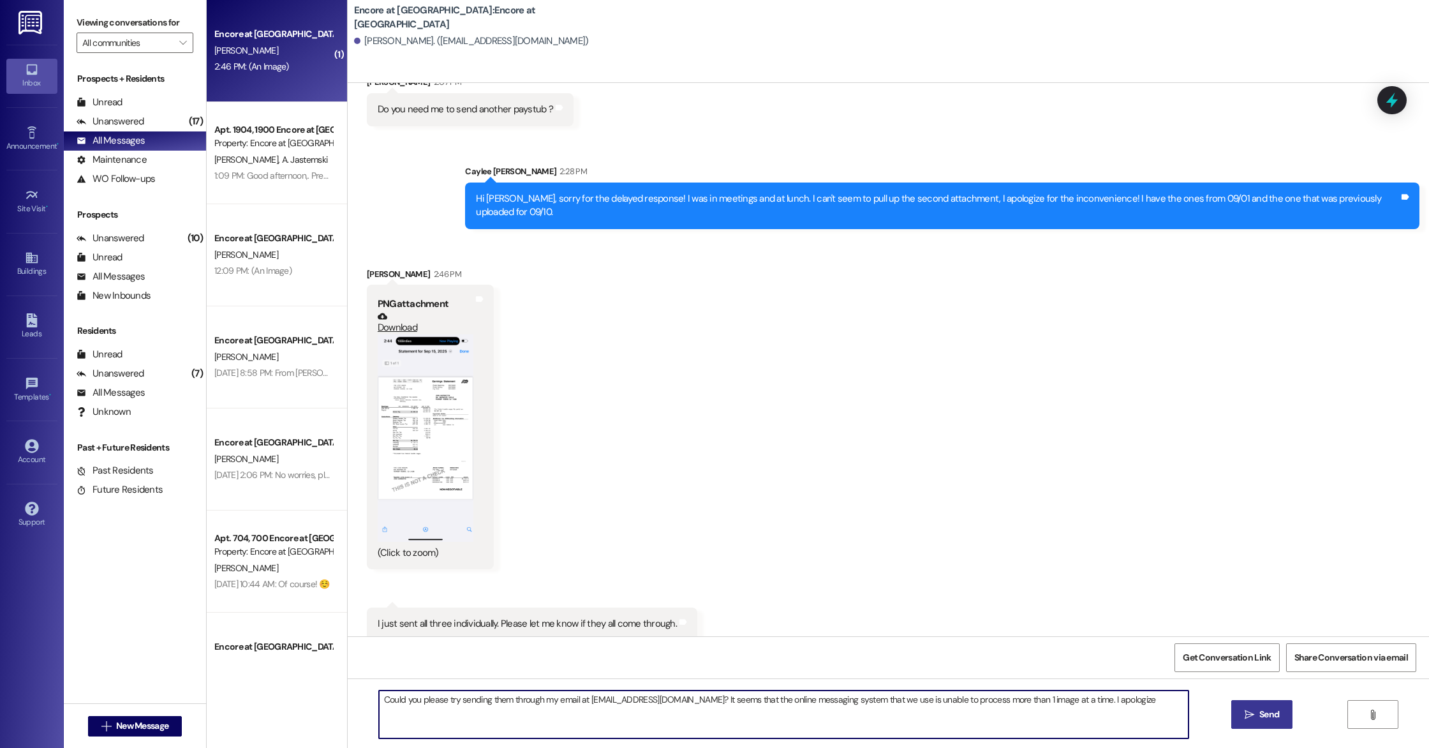
type textarea "Could you please try sending them through my email at [EMAIL_ADDRESS][DOMAIN_NA…"
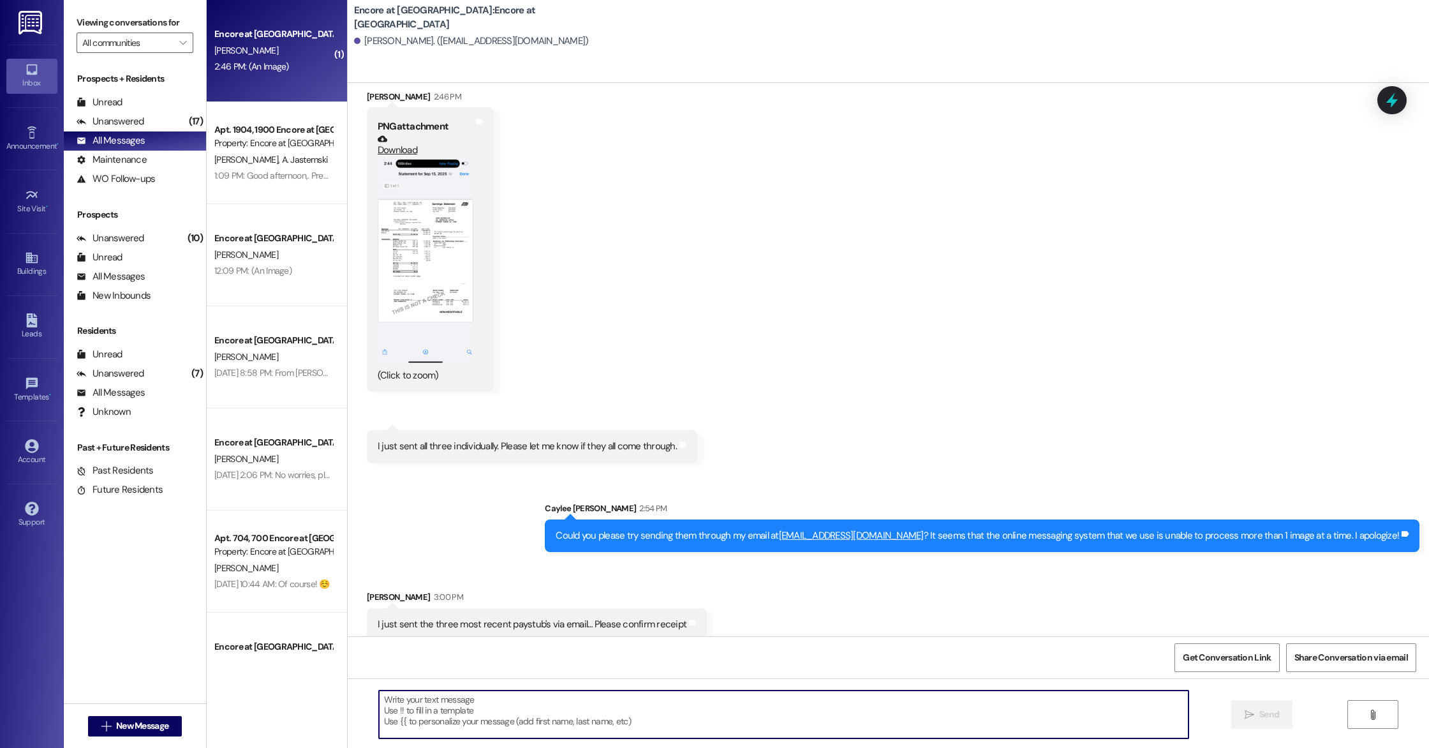
scroll to position [3360, 0]
click at [854, 704] on textarea at bounding box center [784, 714] width 810 height 48
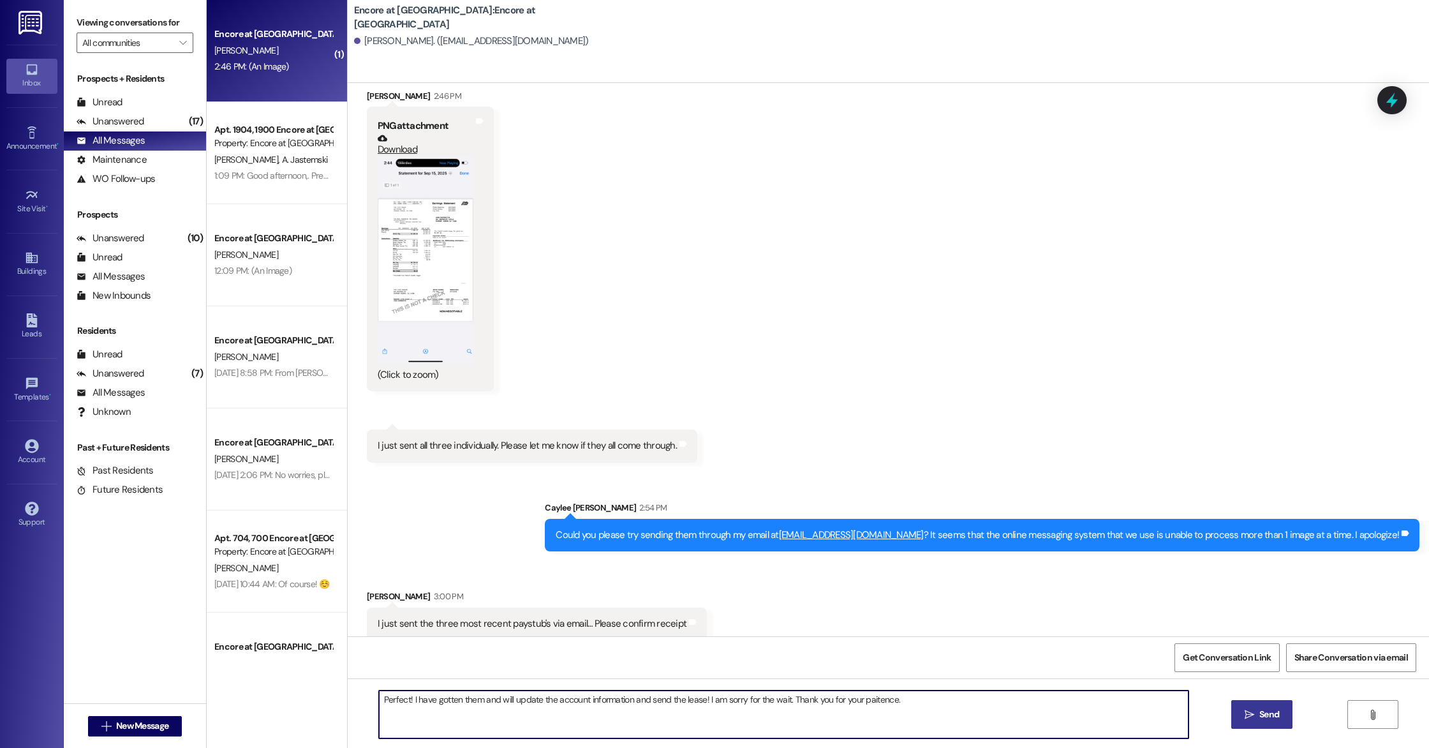
click at [864, 701] on textarea "Perfect! I have gotten them and will update the account information and send th…" at bounding box center [784, 714] width 810 height 48
type textarea "Perfect! I have gotten them and will update the account information and send th…"
click at [923, 700] on textarea "Perfect! I have gotten them and will update the account information and send th…" at bounding box center [784, 714] width 810 height 48
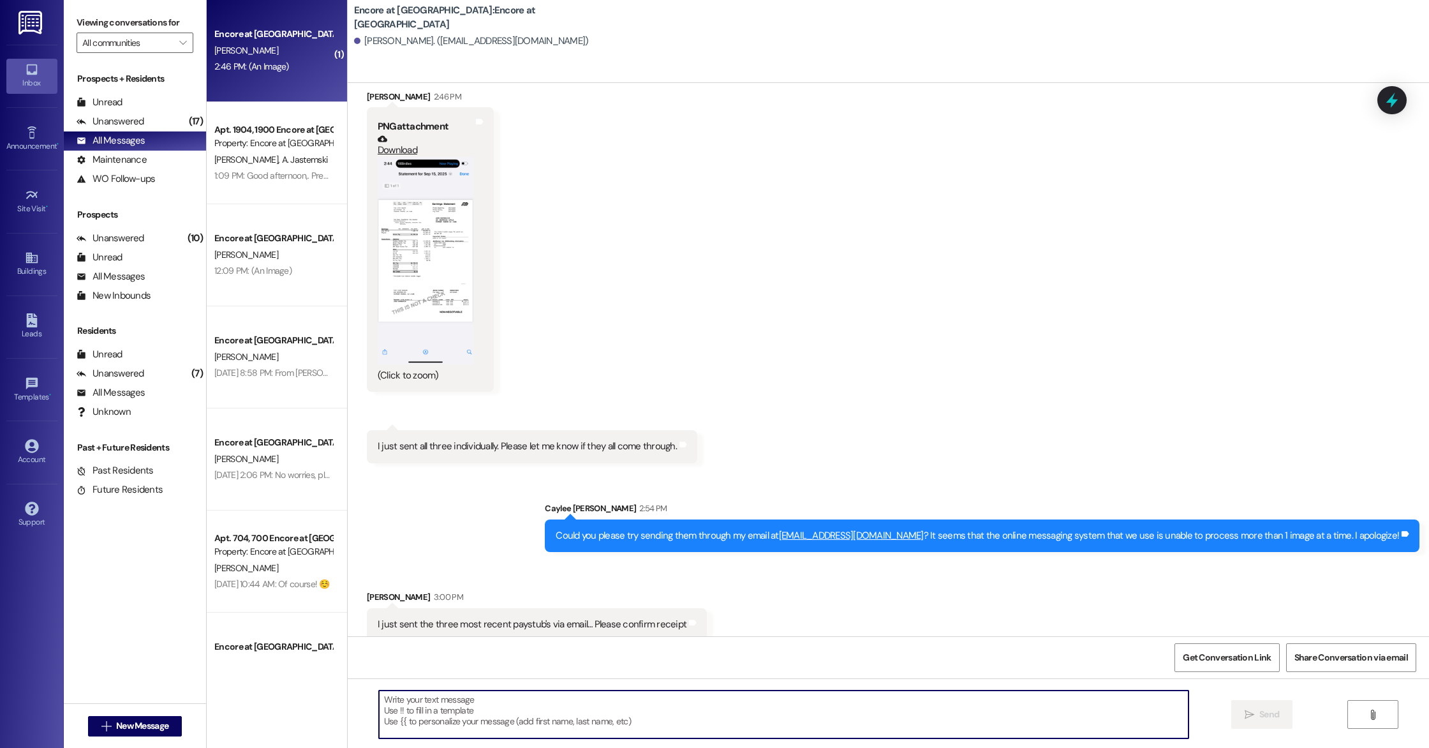
scroll to position [3448, 0]
